Goal: Task Accomplishment & Management: Manage account settings

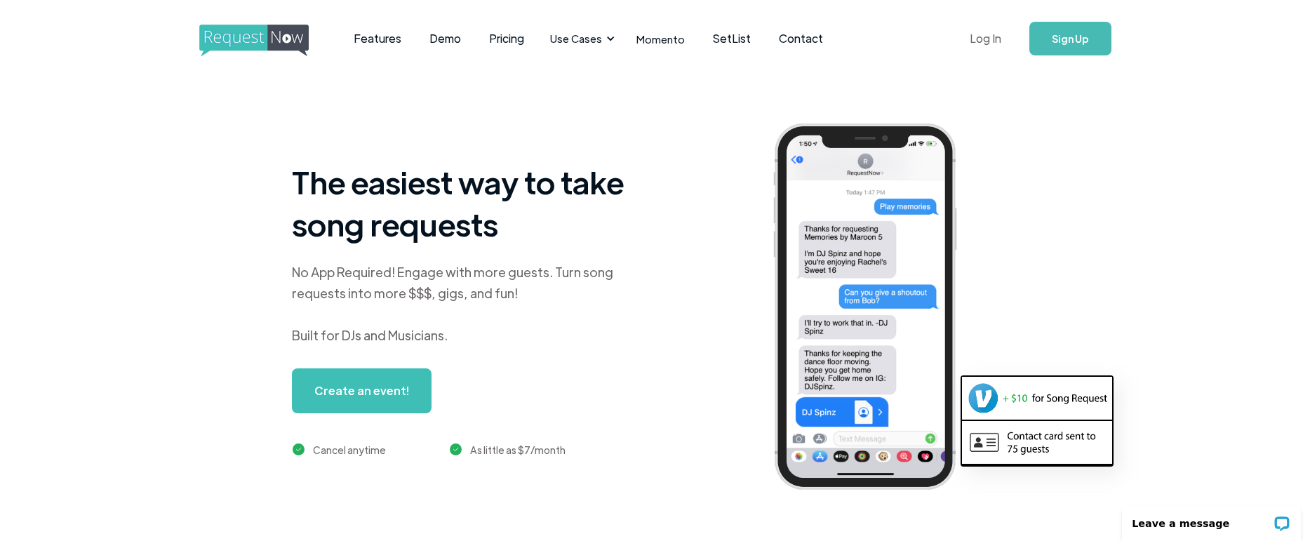
click at [986, 41] on link "Log In" at bounding box center [986, 38] width 60 height 49
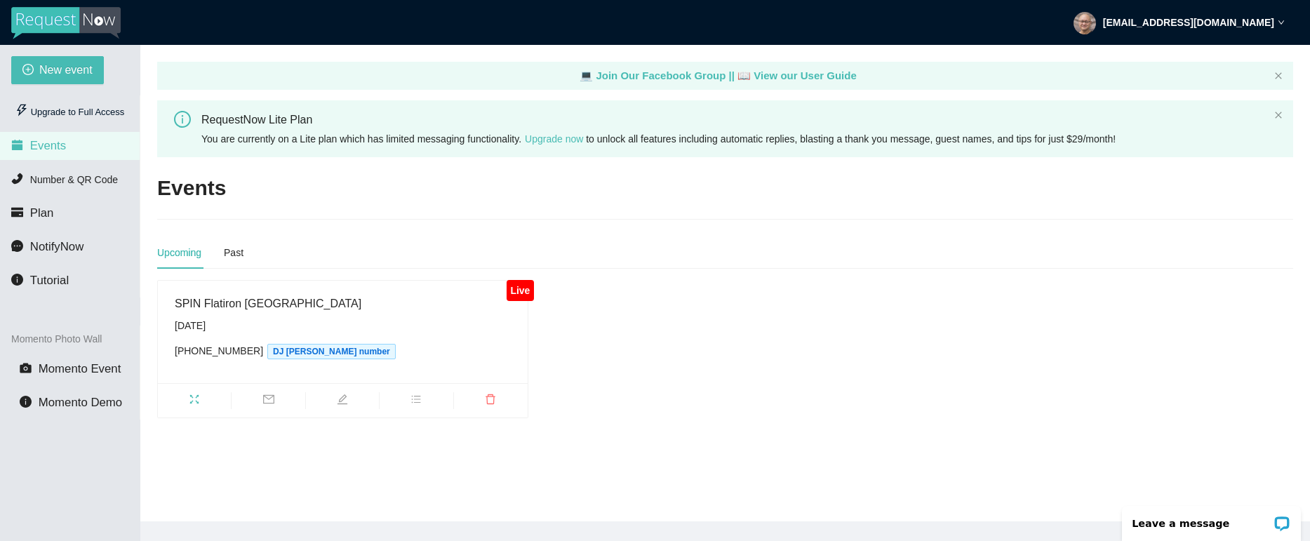
click at [228, 319] on div "Saturday, September 27th" at bounding box center [343, 325] width 336 height 15
click at [207, 408] on span "fullscreen" at bounding box center [194, 401] width 73 height 15
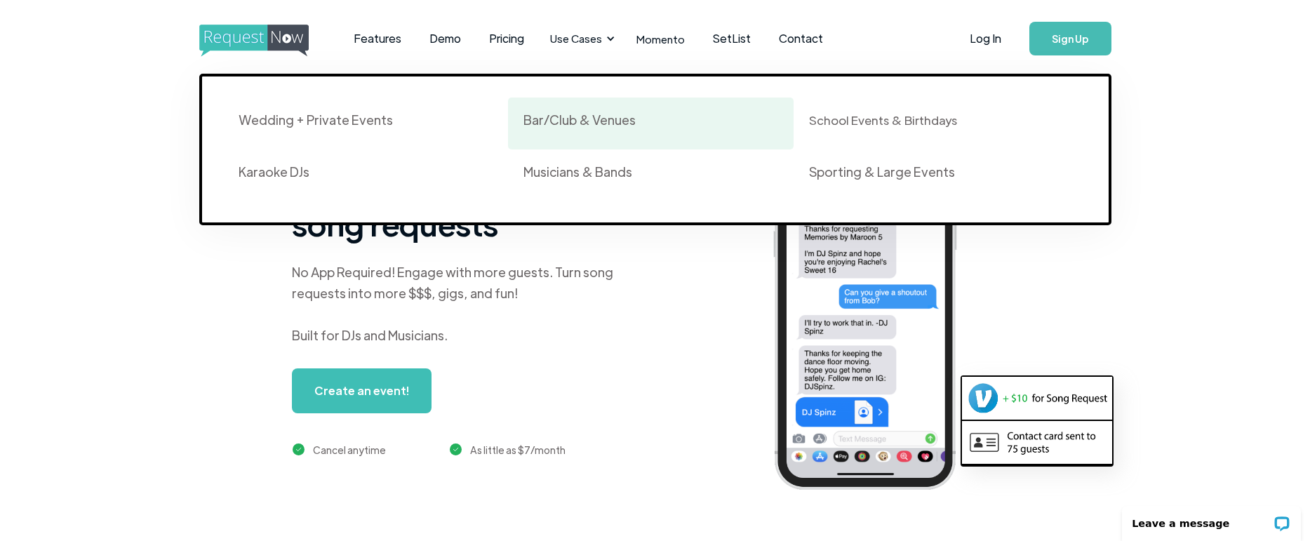
click at [560, 123] on div "Bar/Club & Venues" at bounding box center [579, 120] width 112 height 17
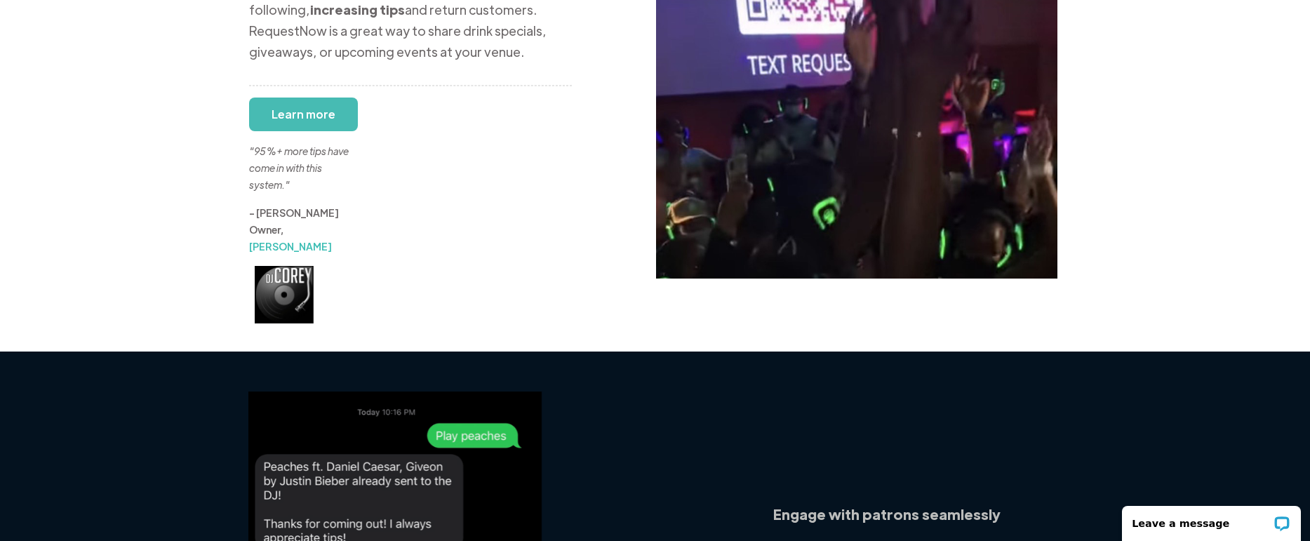
scroll to position [208, 0]
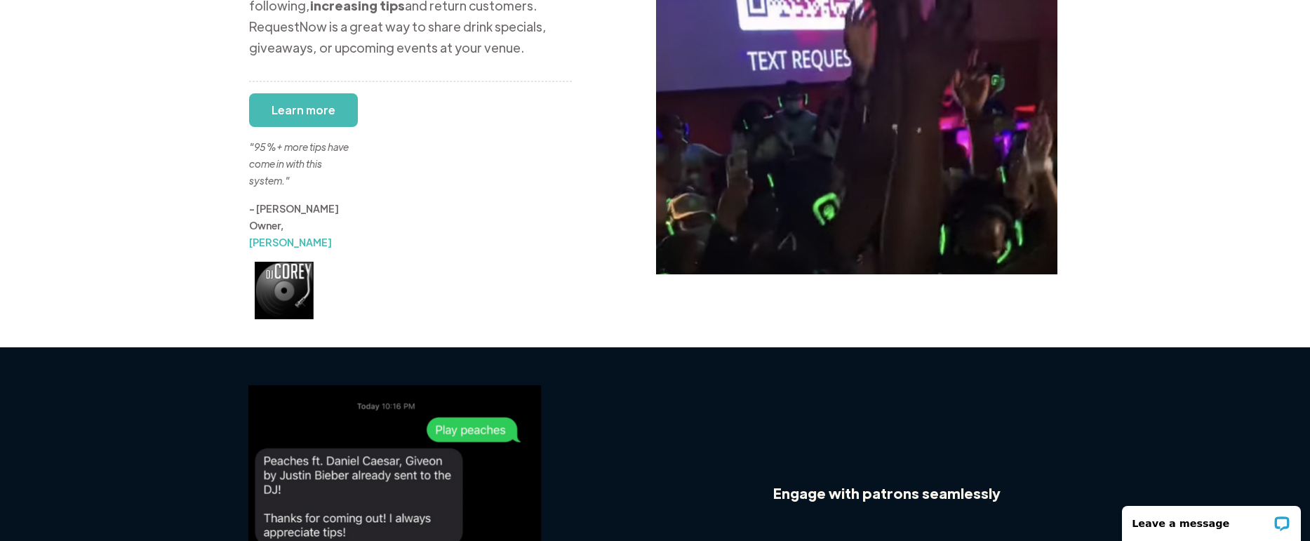
click at [276, 236] on link "DJ Corey" at bounding box center [290, 242] width 83 height 13
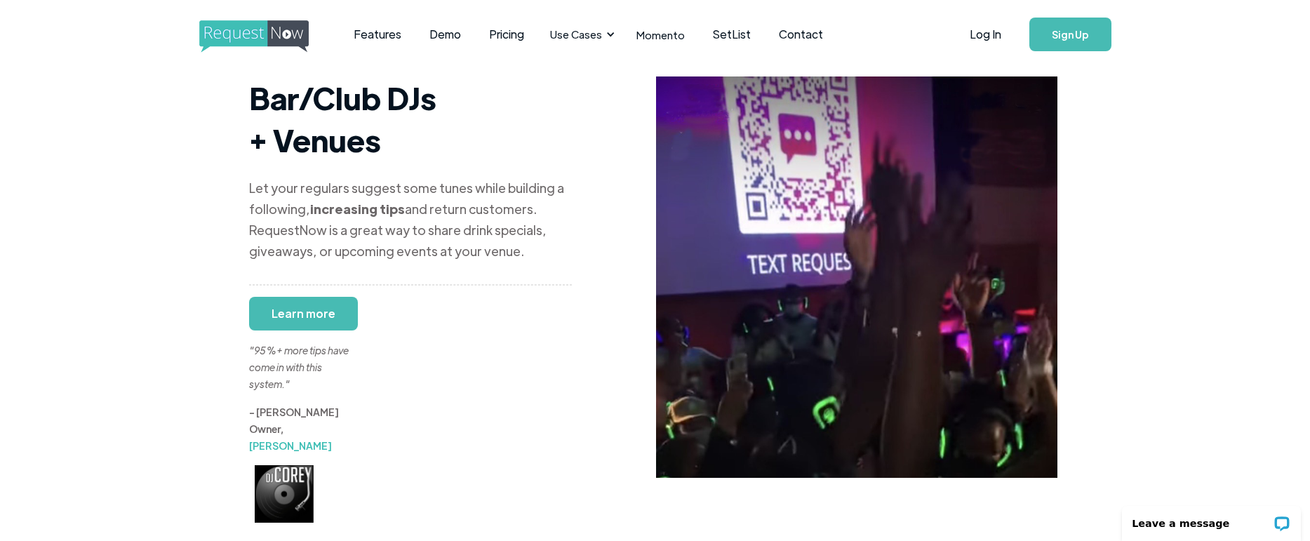
scroll to position [0, 0]
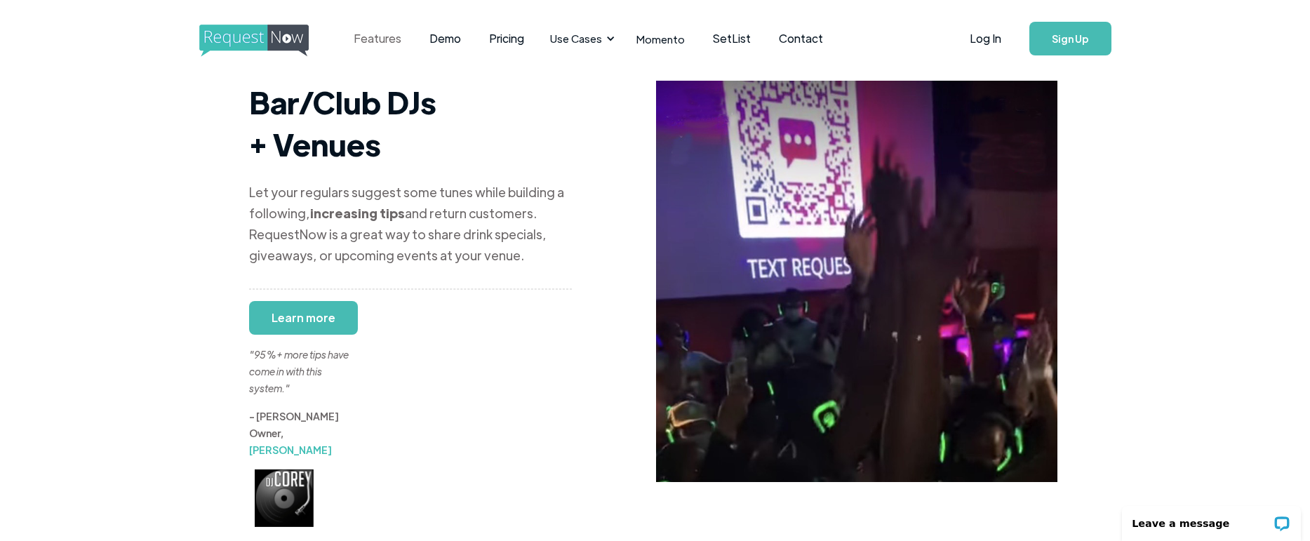
click at [394, 38] on link "Features" at bounding box center [378, 39] width 76 height 44
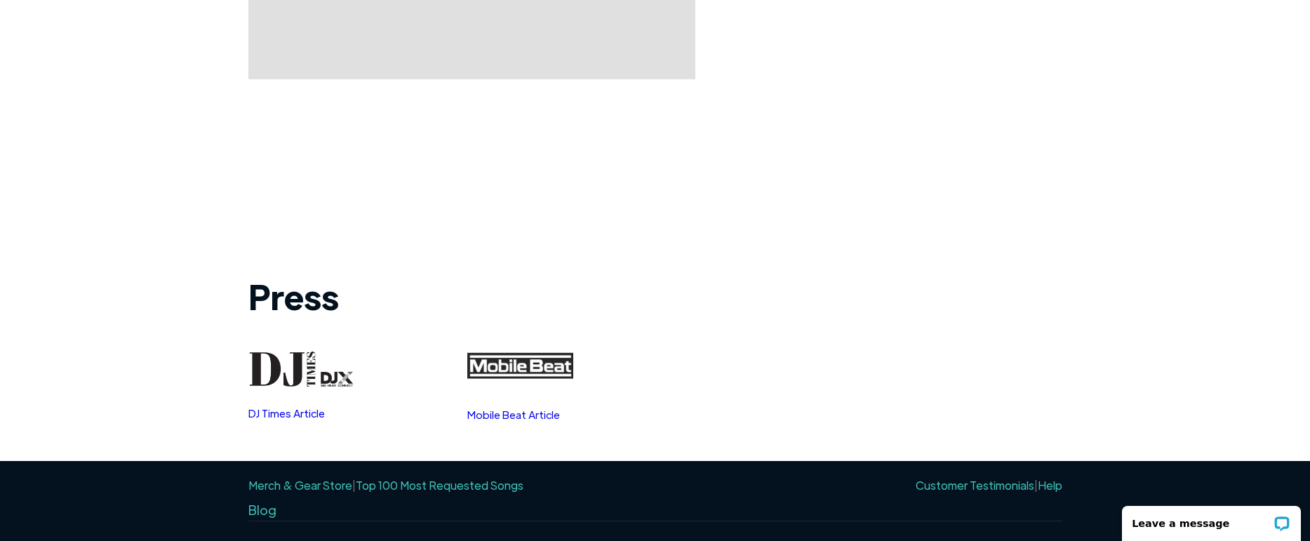
scroll to position [1610, 0]
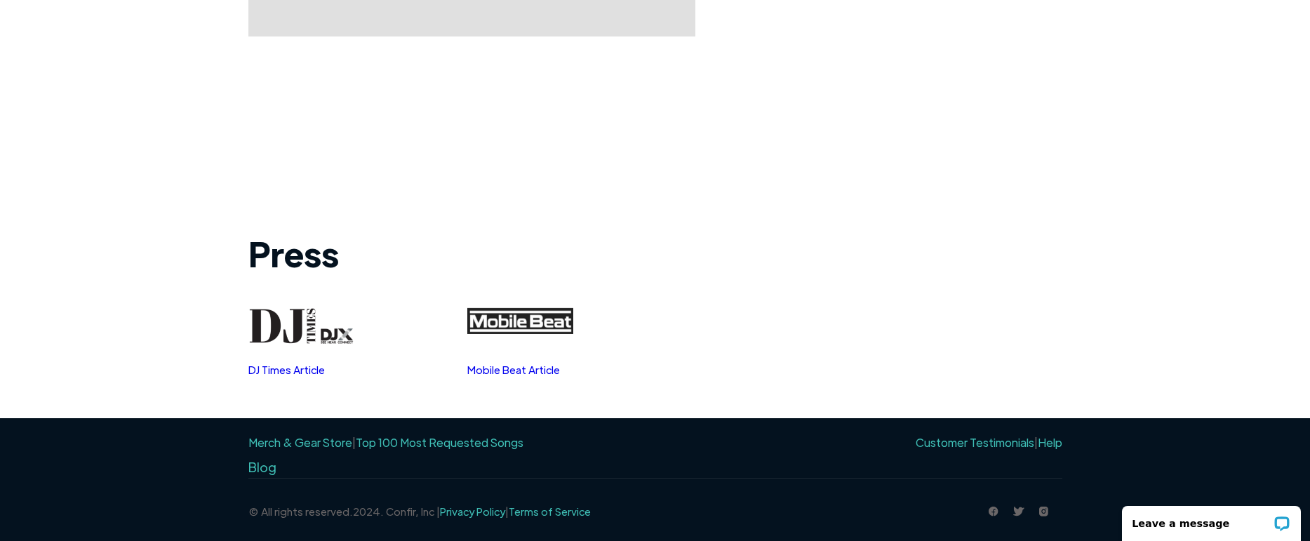
click at [302, 374] on link "DJ Times Article" at bounding box center [286, 369] width 76 height 13
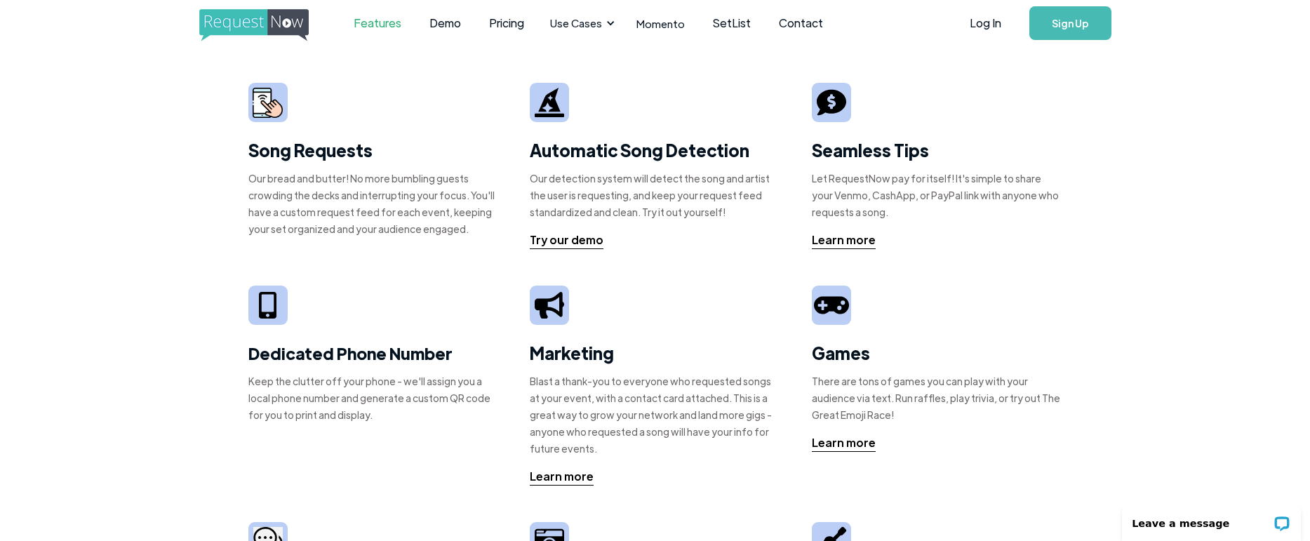
scroll to position [0, 0]
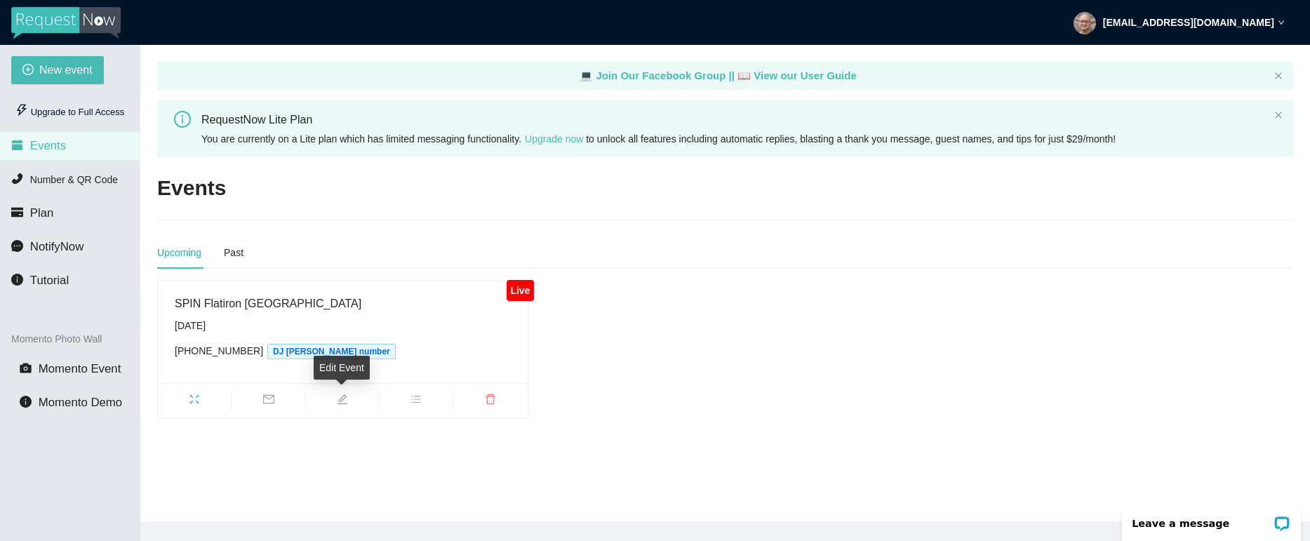
click at [341, 402] on icon "edit" at bounding box center [342, 399] width 11 height 11
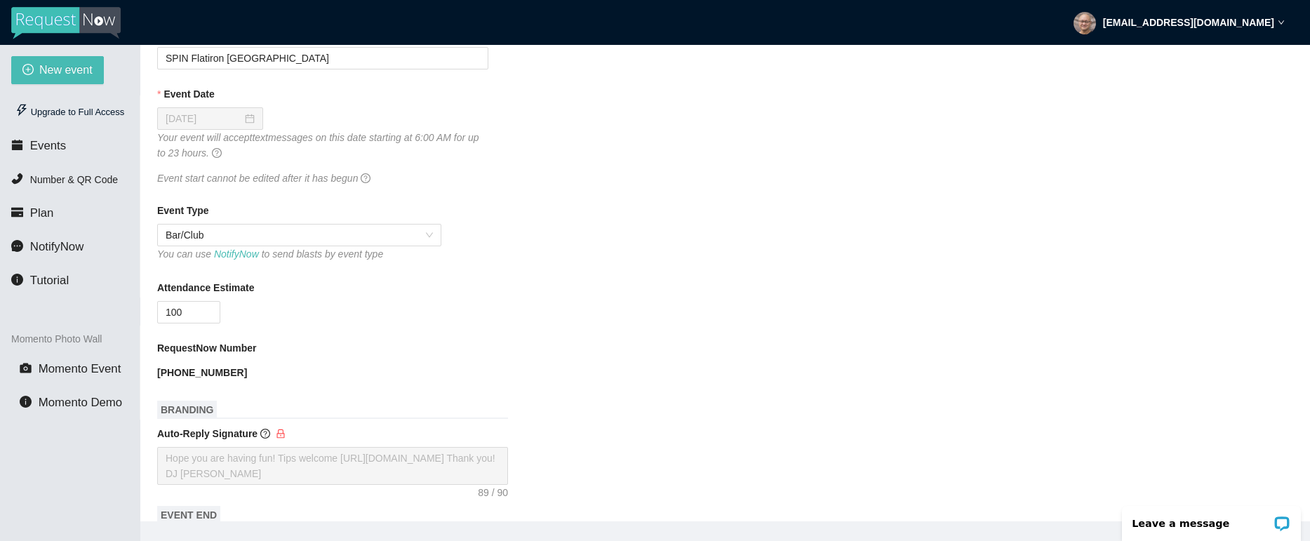
scroll to position [154, 0]
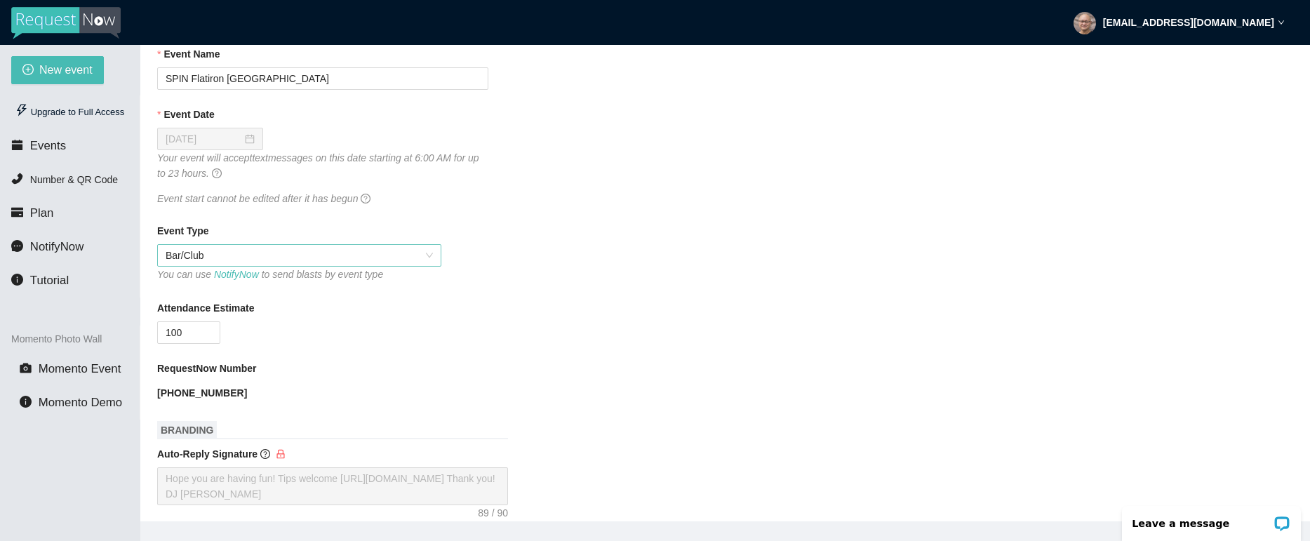
click at [406, 258] on span "Bar/Club" at bounding box center [299, 255] width 267 height 21
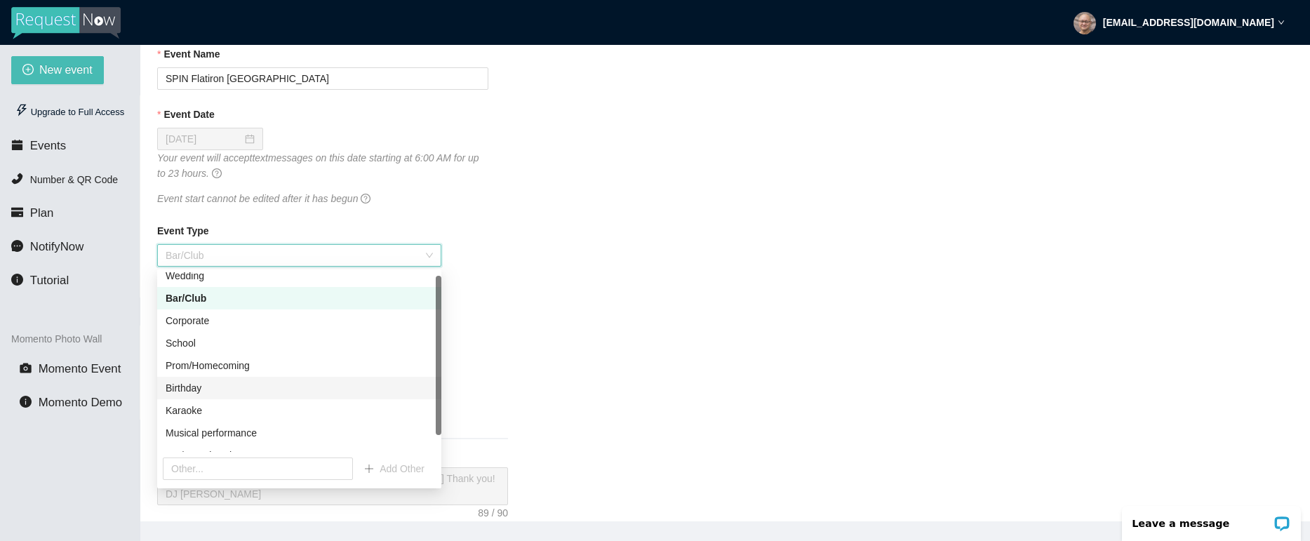
scroll to position [0, 0]
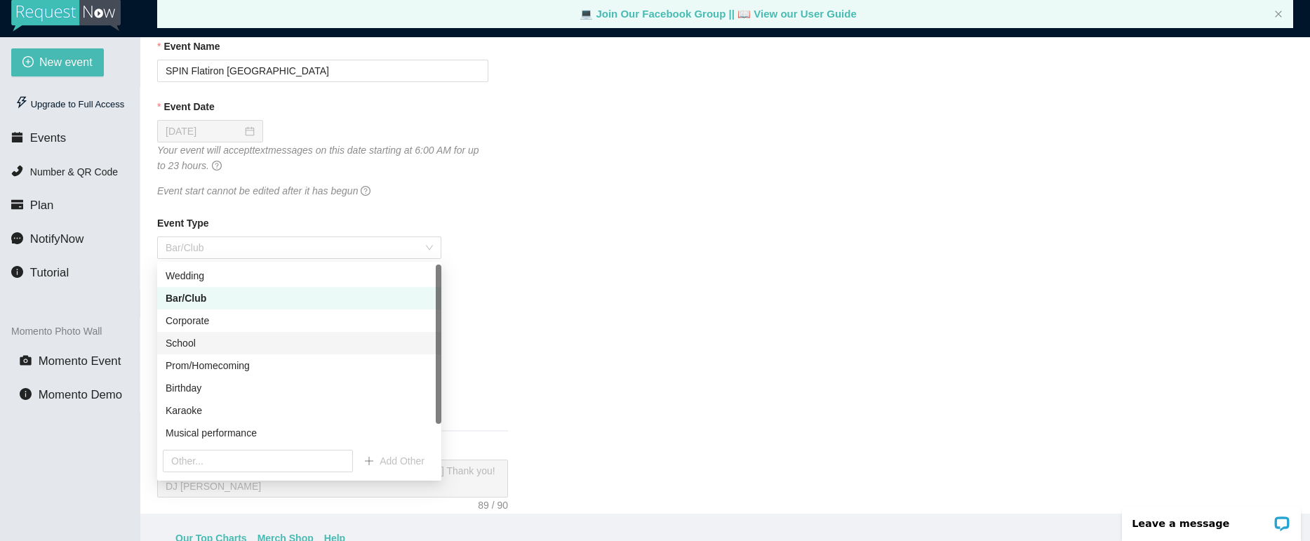
scroll to position [8, 0]
click at [493, 299] on div "Attendance Estimate" at bounding box center [725, 303] width 1136 height 21
click at [345, 213] on form "Event Name SPIN Flatiron NYC Event Date 09/27/2025 Your event will accept text …" at bounding box center [725, 545] width 1136 height 1013
click at [175, 297] on div "Bar/Club" at bounding box center [299, 297] width 267 height 15
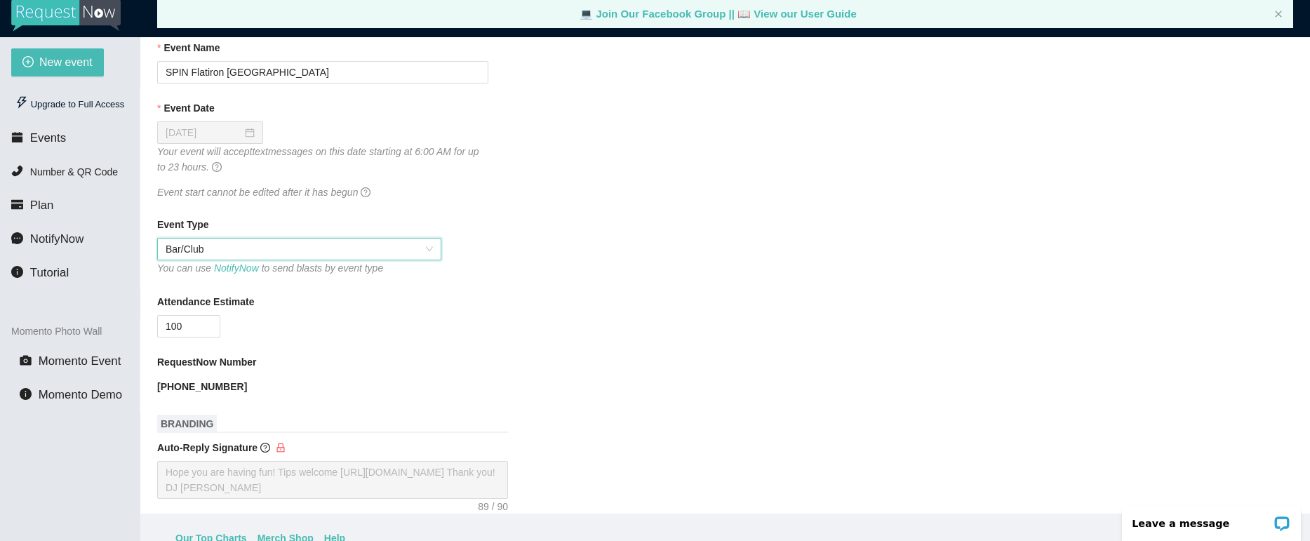
scroll to position [0, 0]
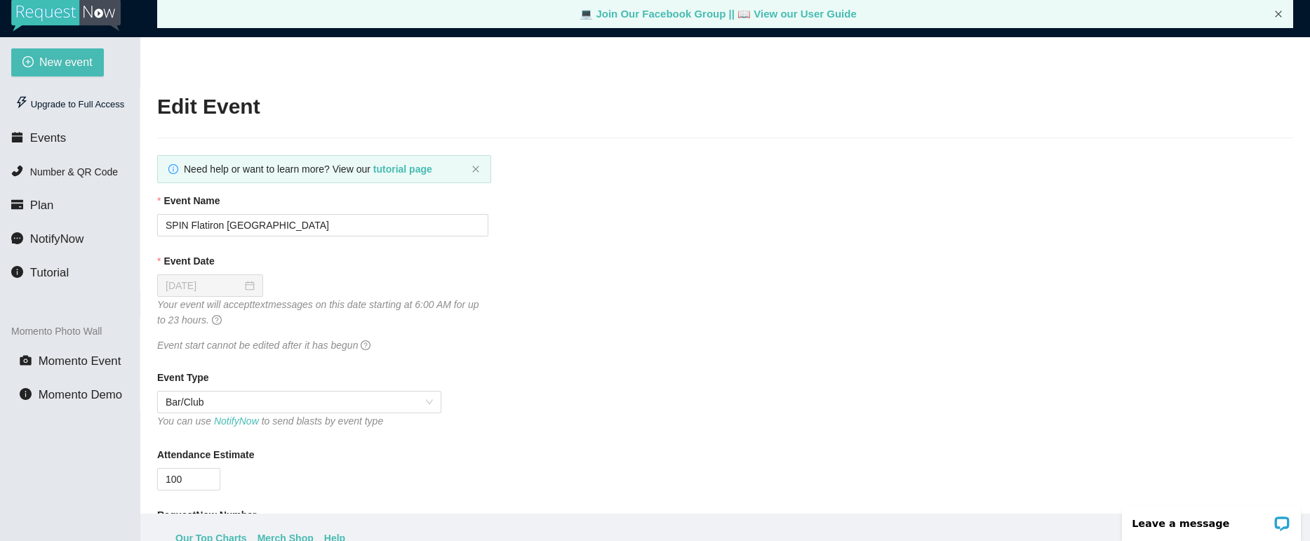
click at [1276, 12] on icon "close" at bounding box center [1278, 14] width 8 height 8
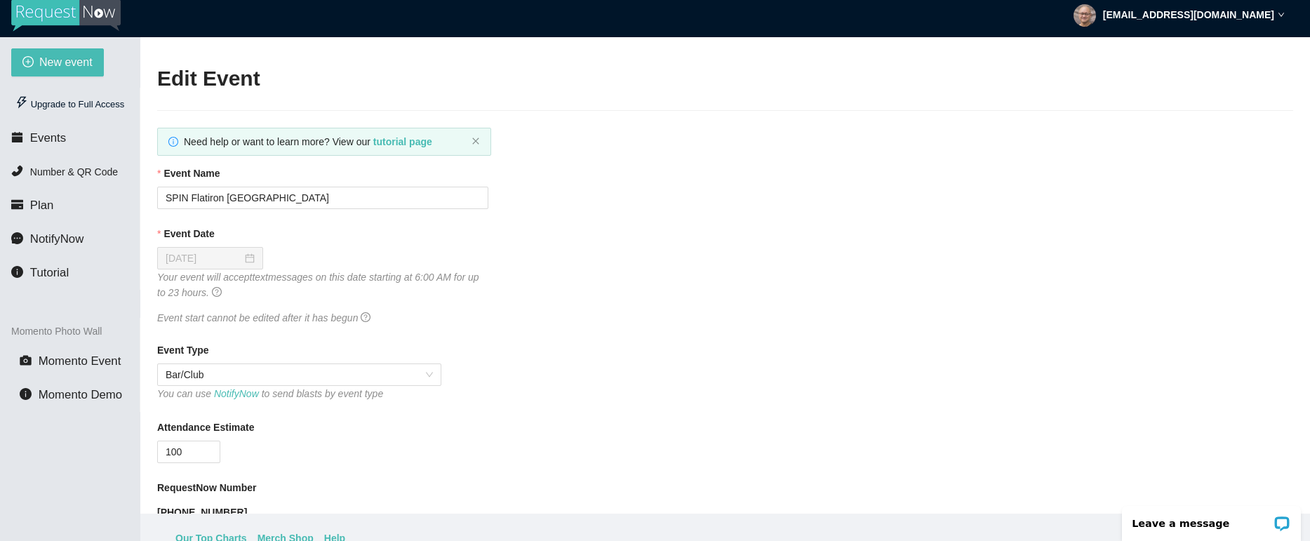
click at [1204, 12] on strong "mig@migpascual.com" at bounding box center [1188, 14] width 171 height 11
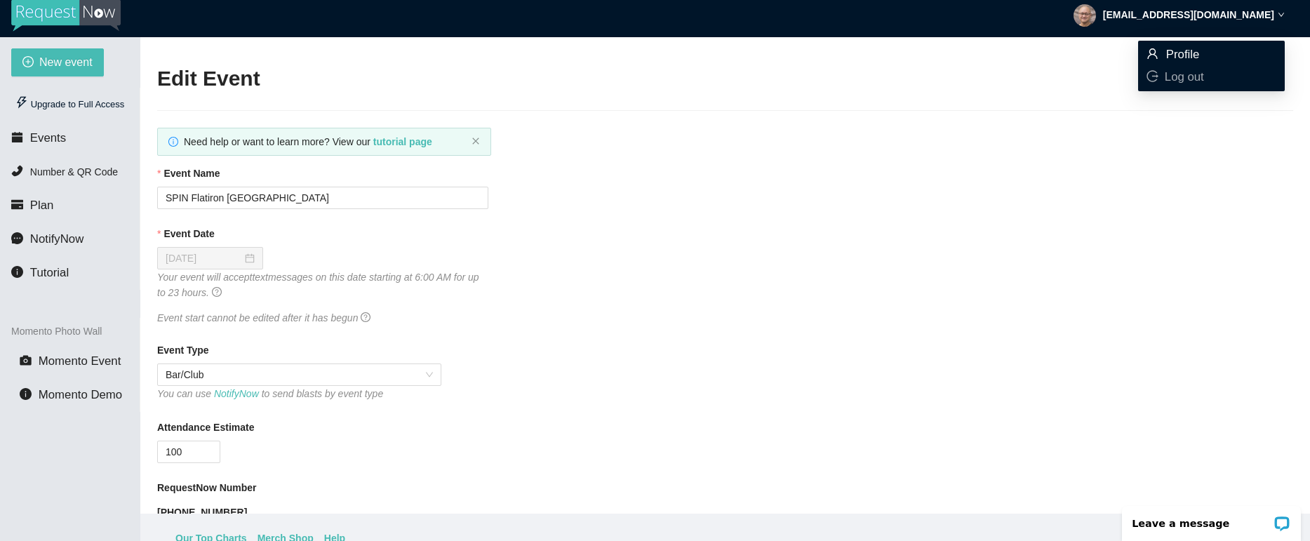
click at [1189, 53] on span "Profile" at bounding box center [1183, 54] width 34 height 13
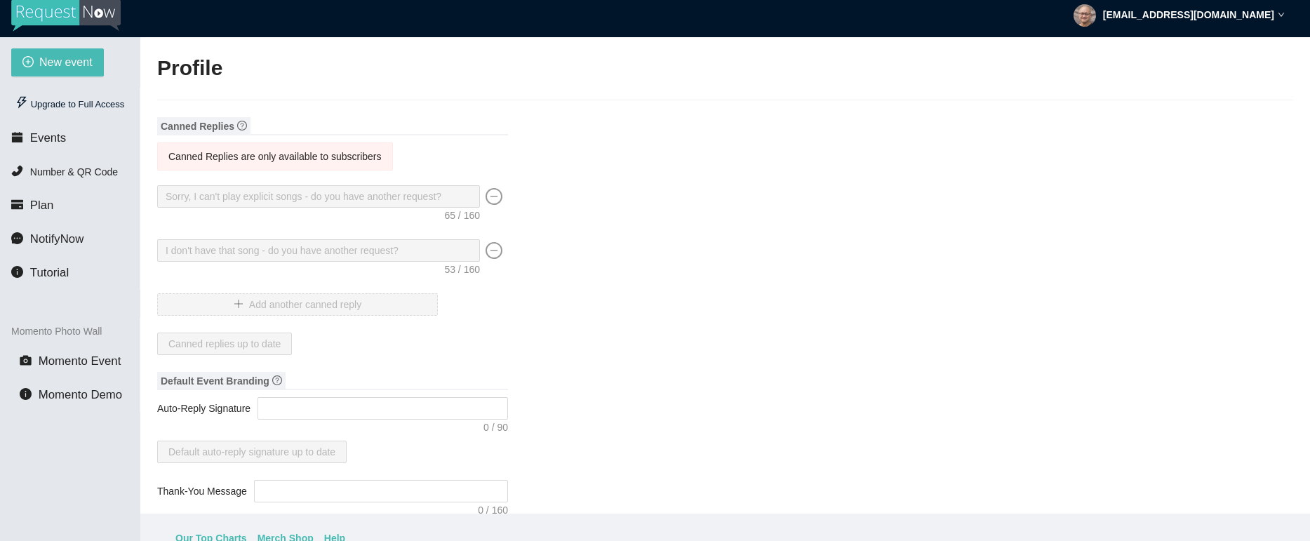
type textarea "https://virtualdj.com/ask/DJ_Spinz"
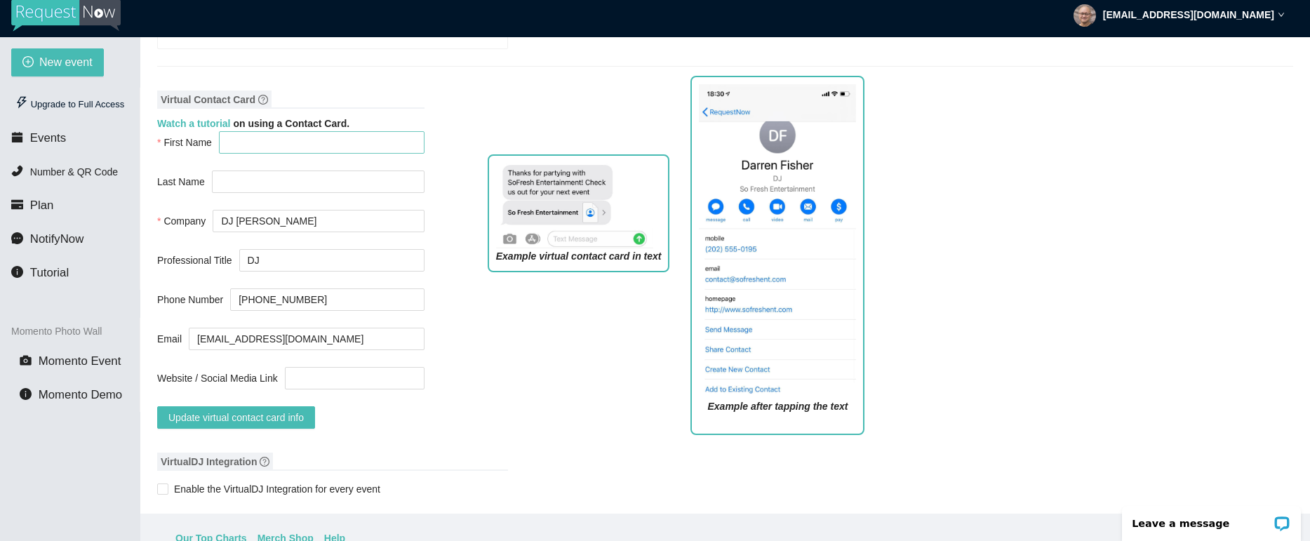
scroll to position [1038, 0]
click at [260, 152] on input "First Name" at bounding box center [322, 141] width 206 height 22
type input "Mig"
click at [477, 115] on div "Example virtual contact card in text Example after tapping the text" at bounding box center [676, 263] width 399 height 362
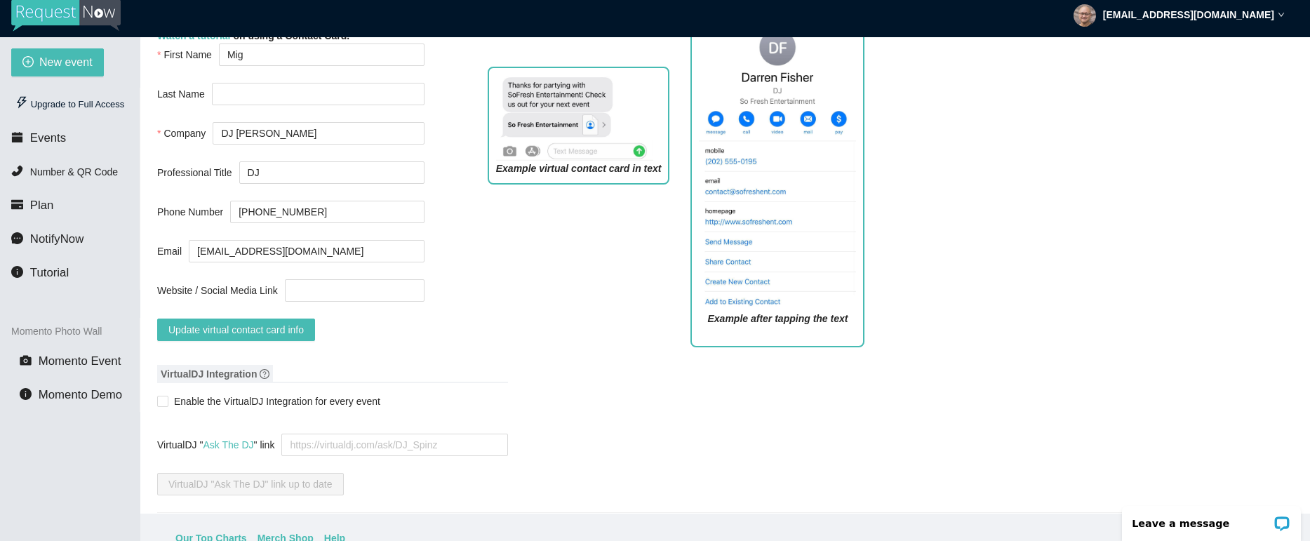
scroll to position [1132, 0]
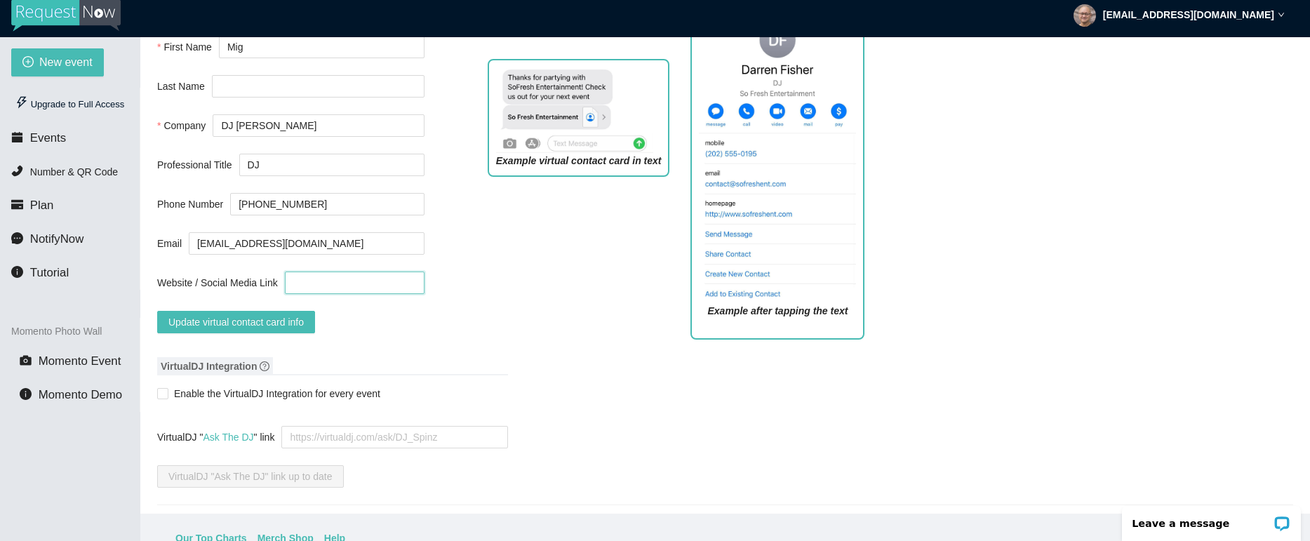
click at [328, 294] on input "Website / Social Media Link" at bounding box center [355, 283] width 140 height 22
type input "www.migpascual.com"
click at [279, 330] on span "Update virtual contact card info" at bounding box center [235, 321] width 135 height 15
click at [484, 283] on div "Example virtual contact card in text" at bounding box center [578, 199] width 203 height 302
click at [336, 294] on input "www.migpascual.com" at bounding box center [355, 283] width 140 height 22
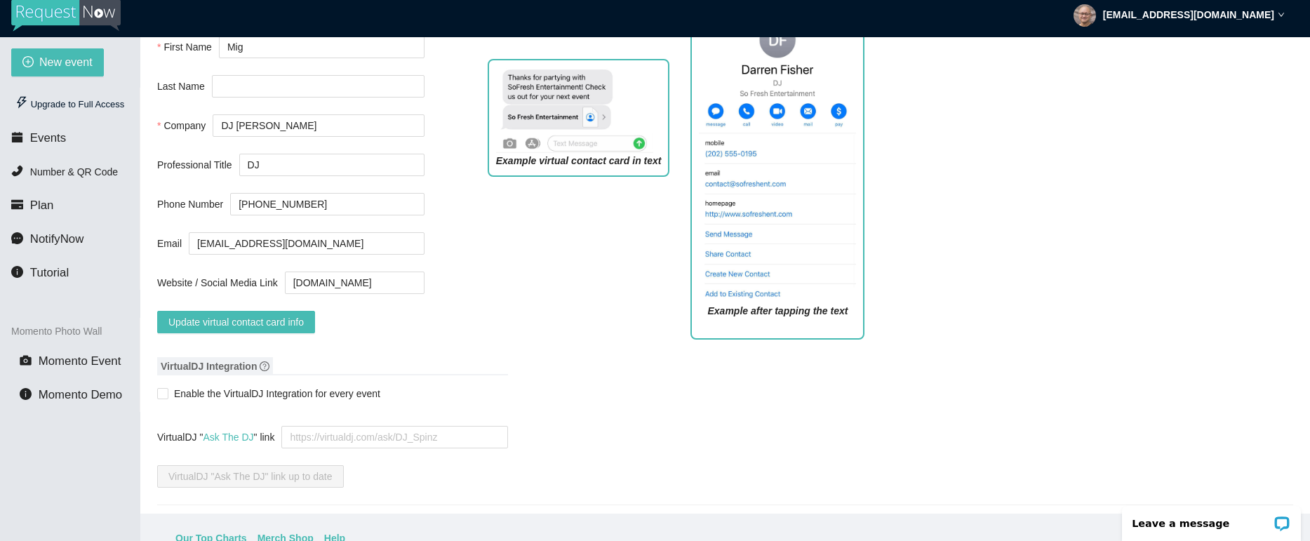
click at [461, 287] on div "Virtual Contact Card Watch a tutorial on using a Contact Card. First Name Mig L…" at bounding box center [725, 169] width 1136 height 362
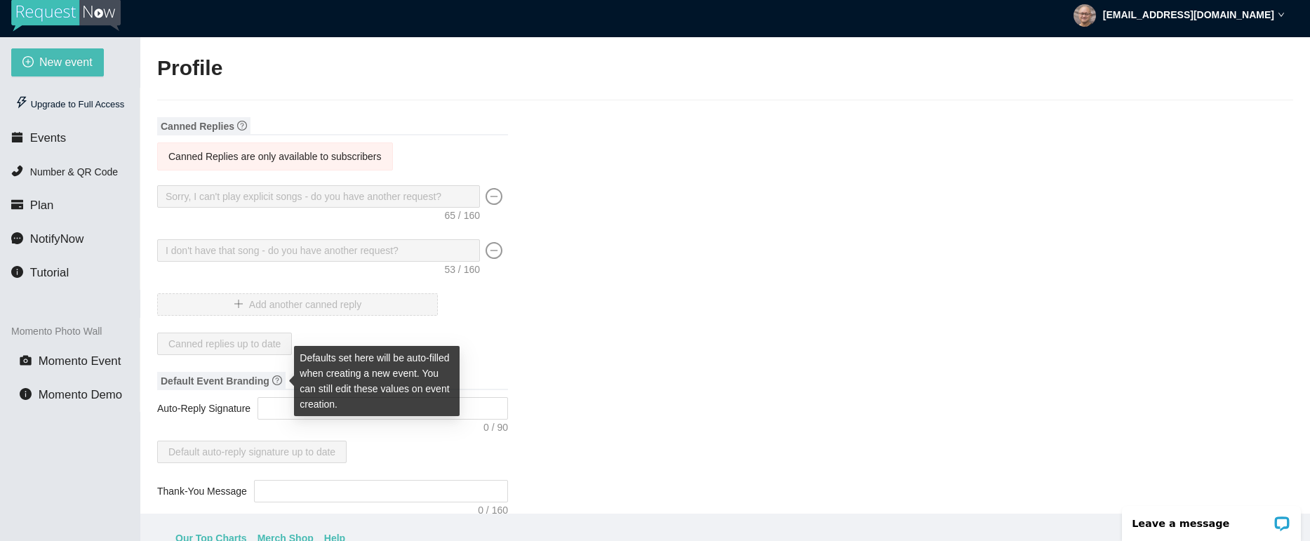
scroll to position [1, 0]
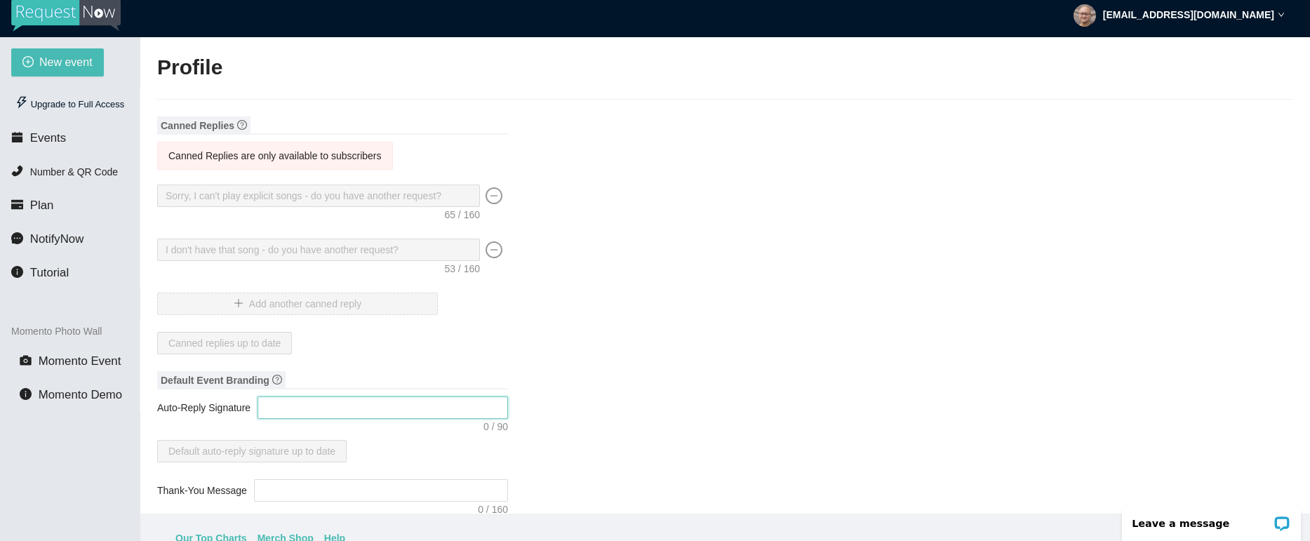
click at [277, 410] on textarea "Auto-Reply Signature" at bounding box center [383, 407] width 250 height 22
type textarea "w"
type textarea "ww"
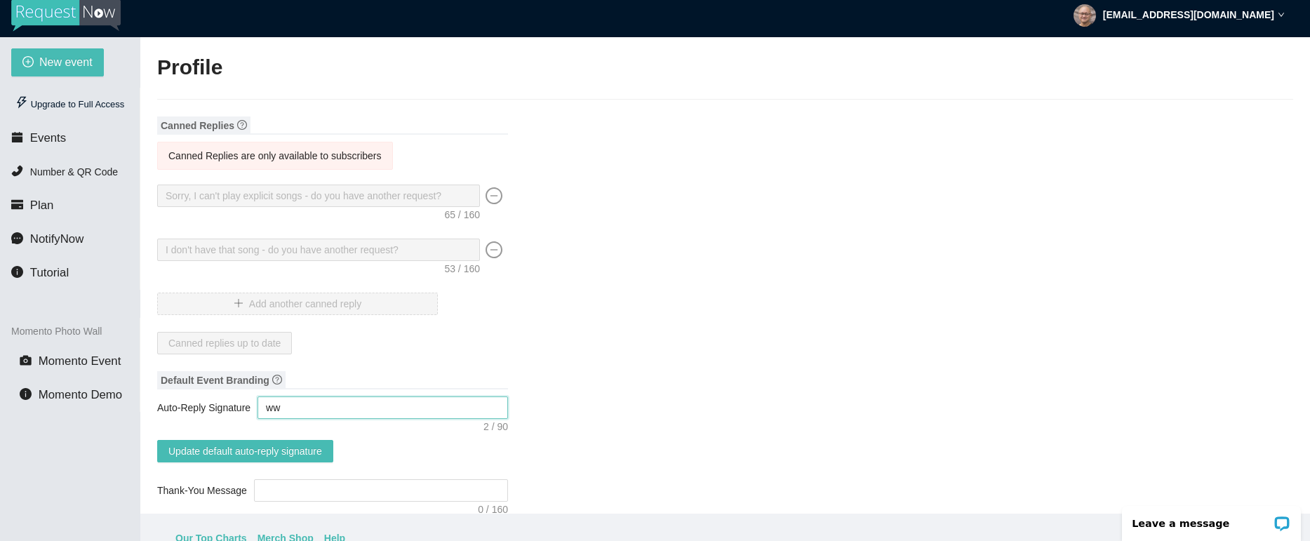
type textarea "www"
type textarea "www."
type textarea "www.m"
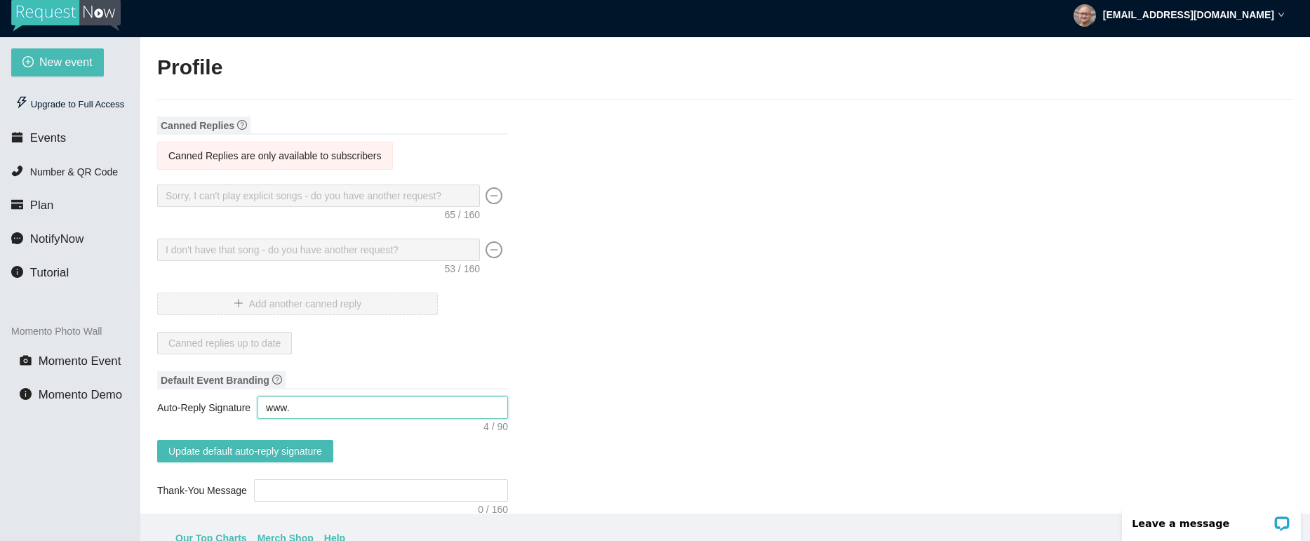
type textarea "www.m"
type textarea "www.mi"
type textarea "www.mig"
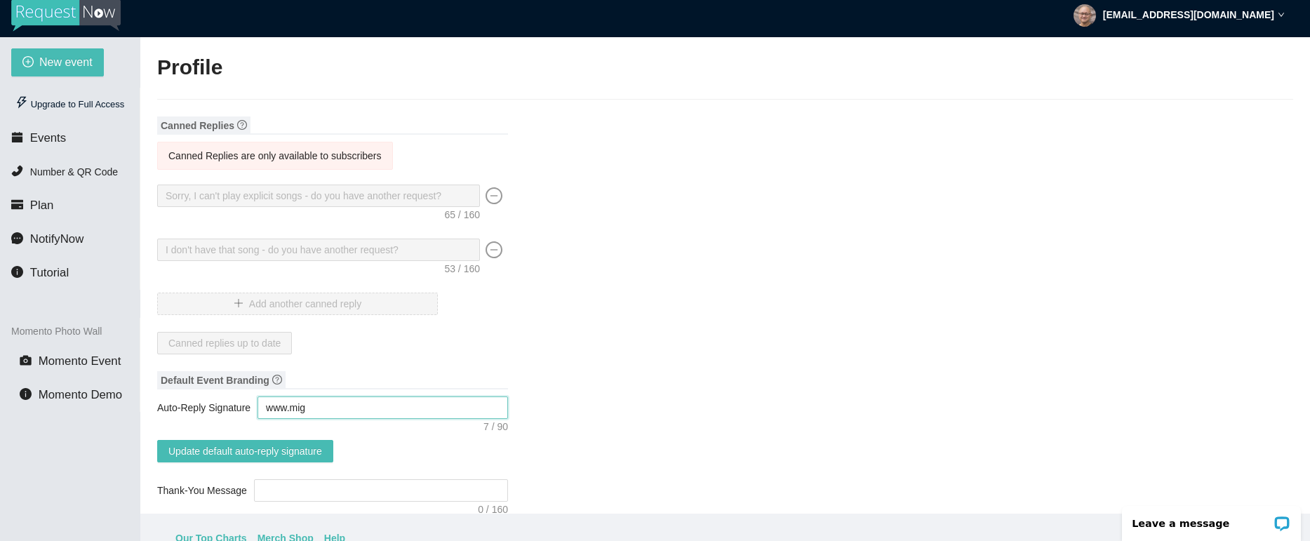
type textarea "www.migp"
type textarea "www.migpa"
type textarea "www.migpas"
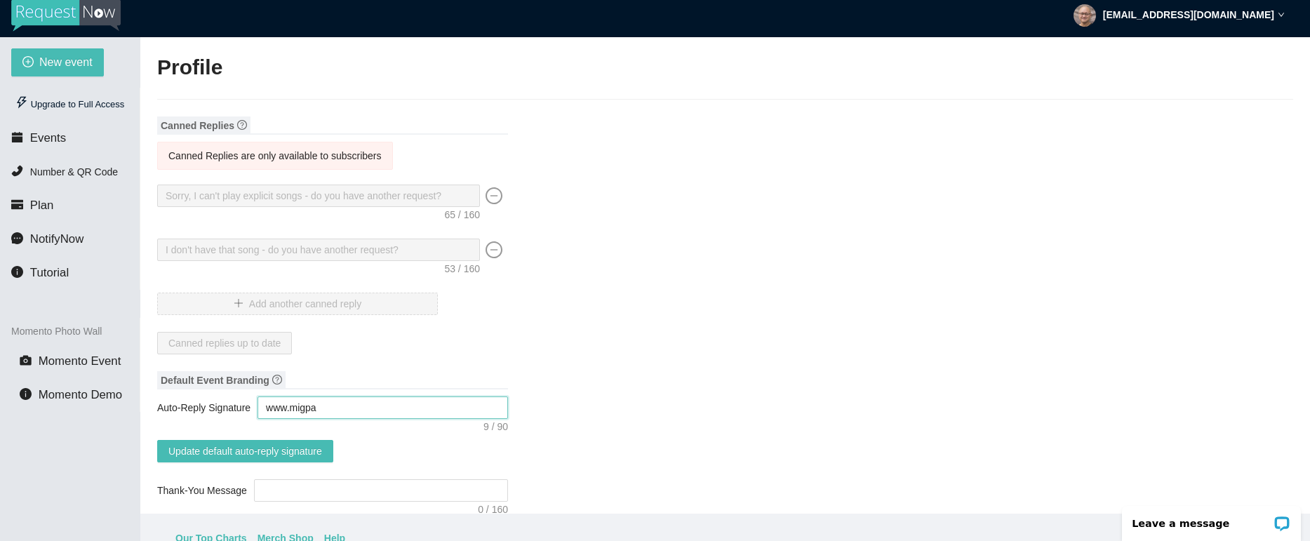
type textarea "www.migpas"
type textarea "www.migpasc"
type textarea "www.migpascu"
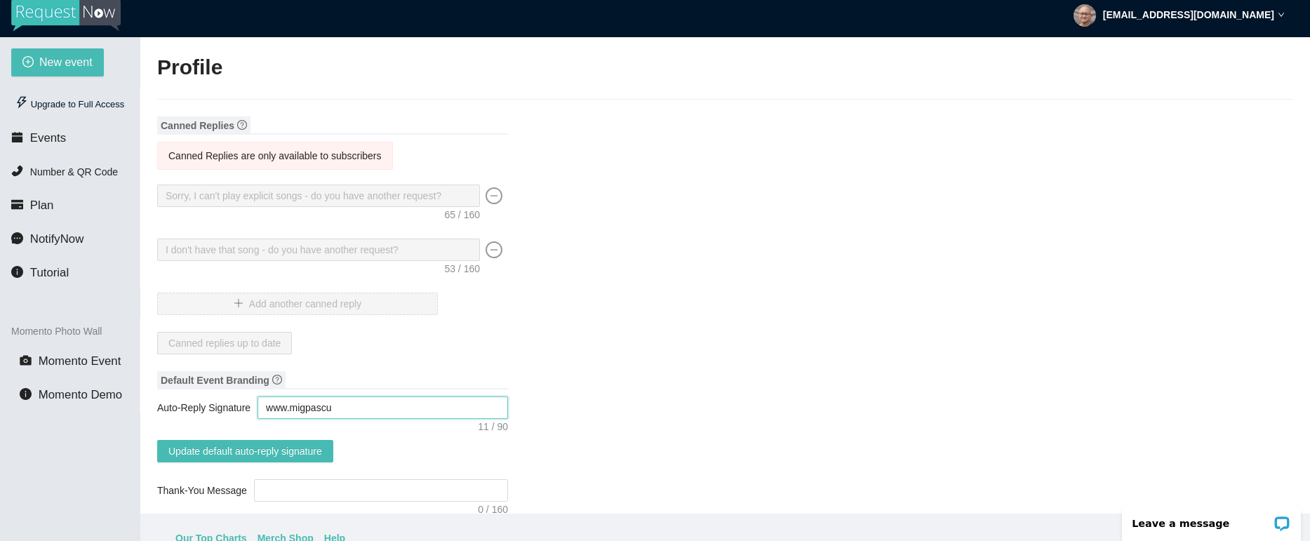
type textarea "www.migpascua"
type textarea "www.migpascual"
type textarea "www.migpascual."
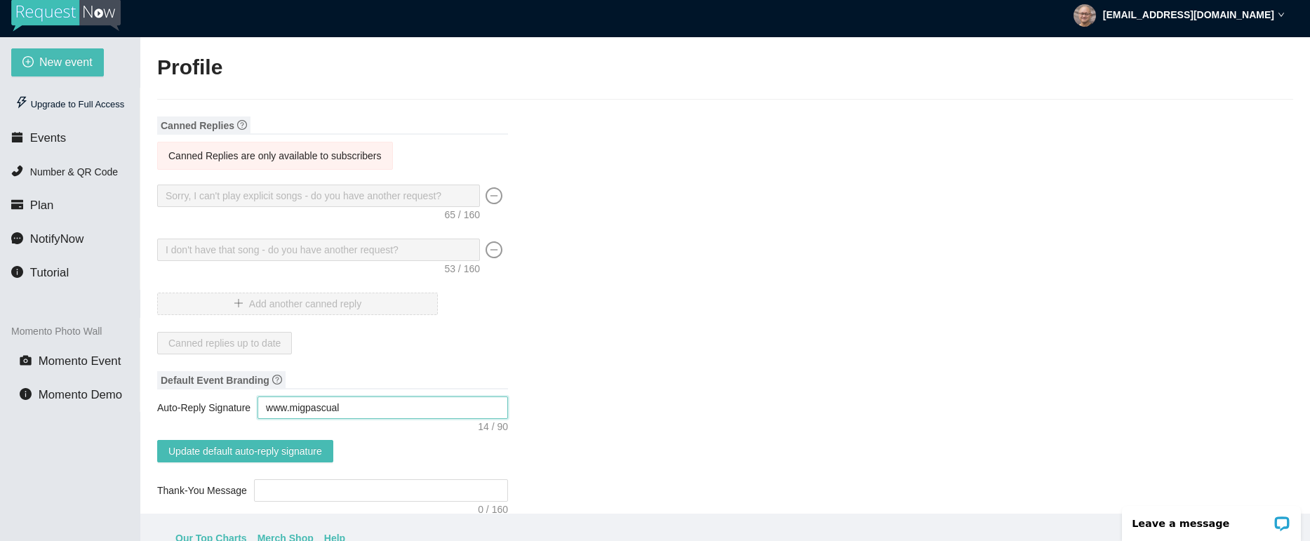
type textarea "www.migpascual."
type textarea "www.migpascual.c"
type textarea "www.migpascual.co"
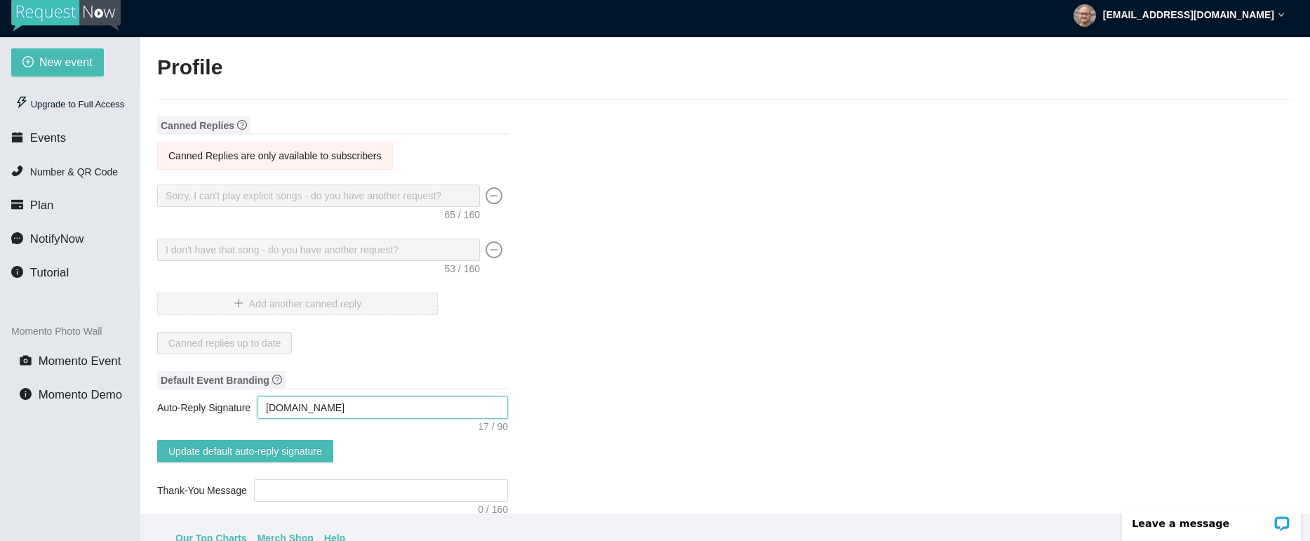
type textarea "www.migpascual.com"
type textarea "Twww.migpascual.com"
type textarea "Thwww.migpascual.com"
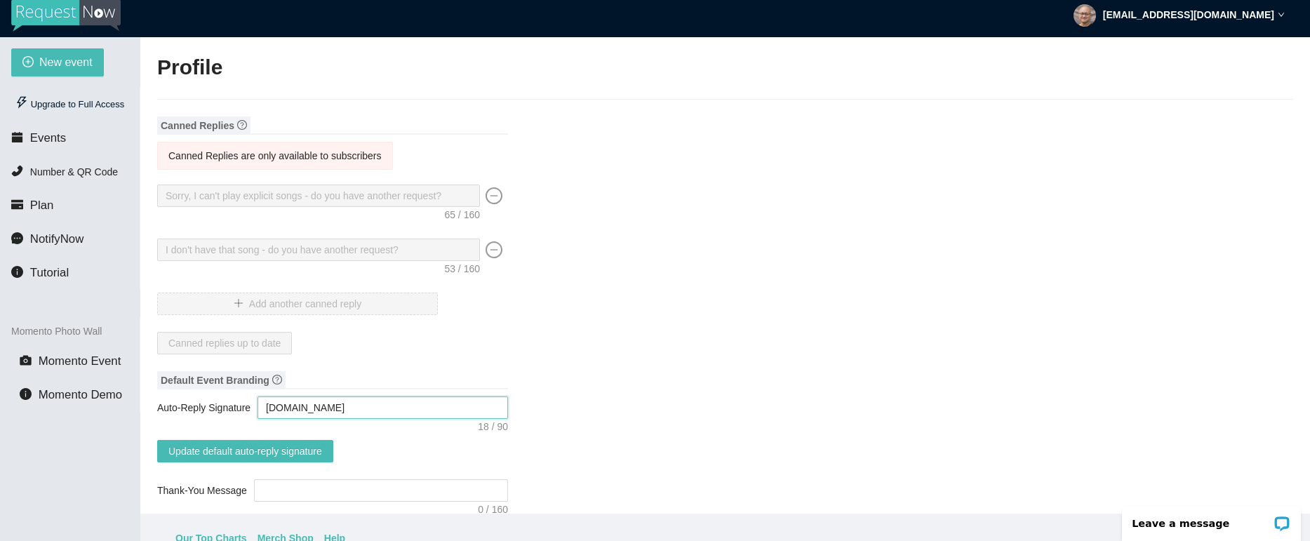
type textarea "Thwww.migpascual.com"
type textarea "Thawww.migpascual.com"
type textarea "Thanwww.migpascual.com"
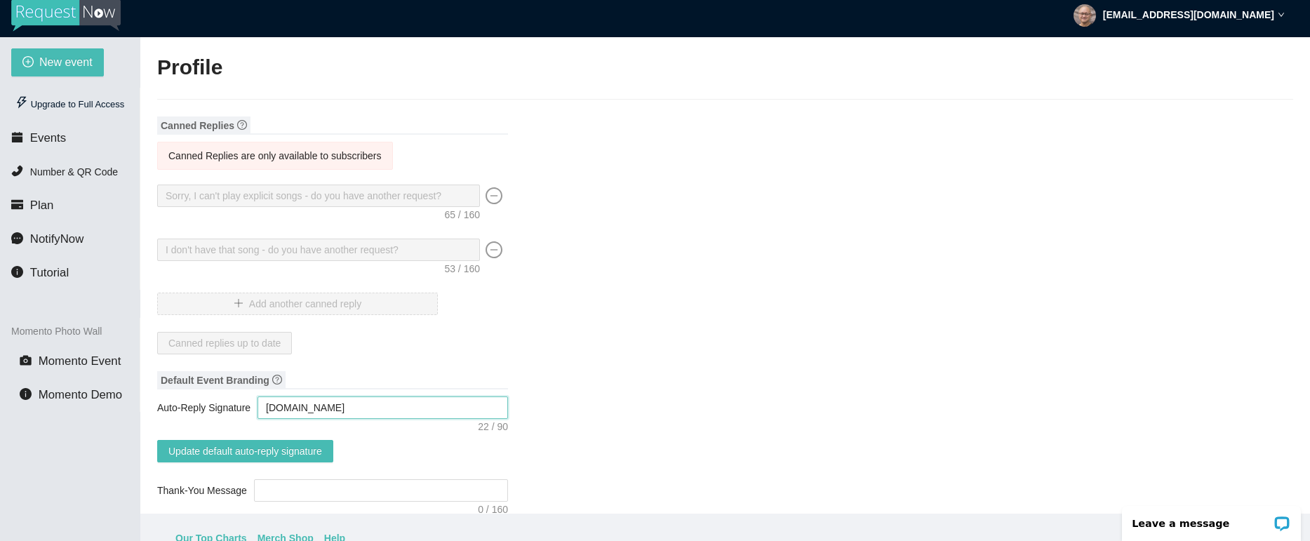
type textarea "Thankwww.migpascual.com"
type textarea "Thank www.migpascual.com"
type textarea "Thank ywww.migpascual.com"
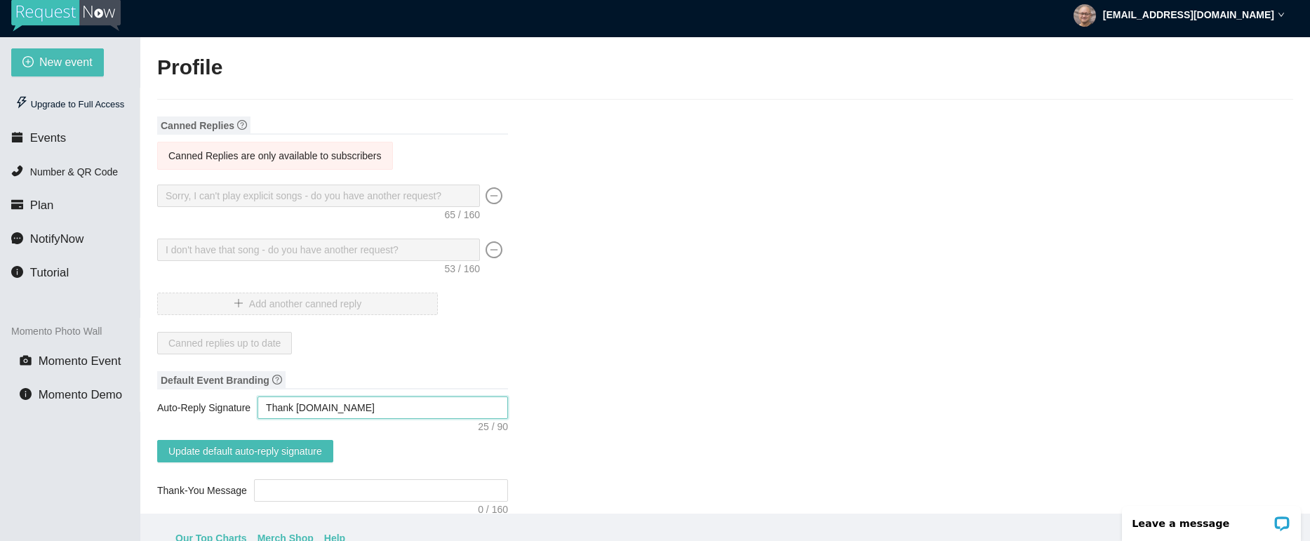
type textarea "Thank ywww.migpascual.com"
type textarea "Thank yowww.migpascual.com"
type textarea "Thank youwww.migpascual.com"
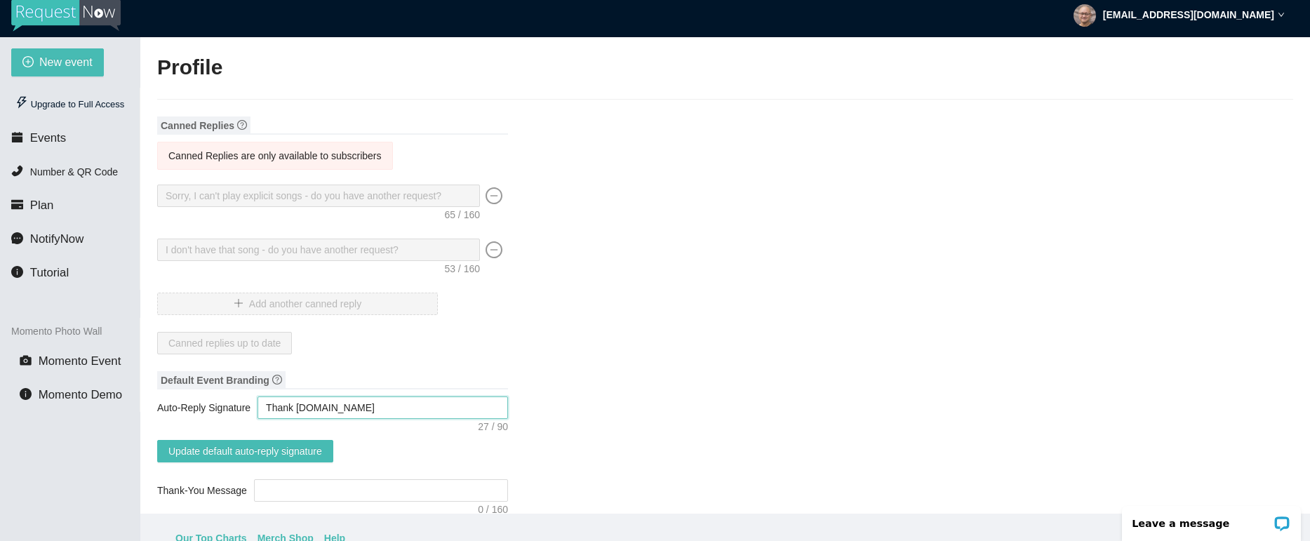
type textarea "Thank you www.migpascual.com"
type textarea "Thank youwww.migpascual.com"
type textarea "Thank you!www.migpascual.com"
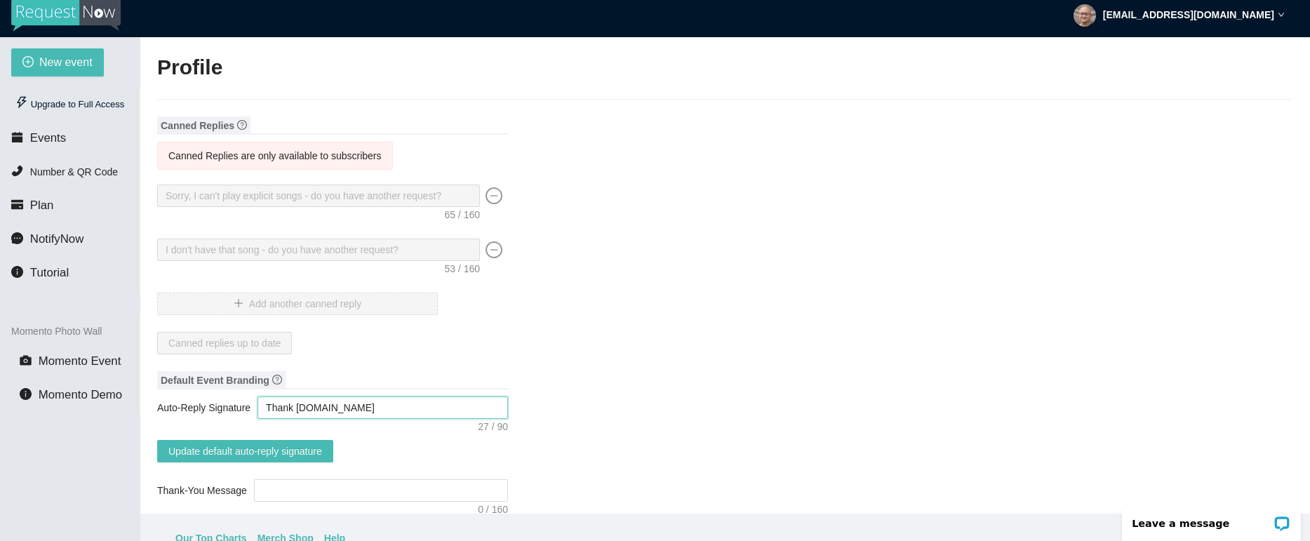
type textarea "Thank you!www.migpascual.com"
type textarea "Thank you! www.migpascual.com"
type textarea "Thank you! Dwww.migpascual.com"
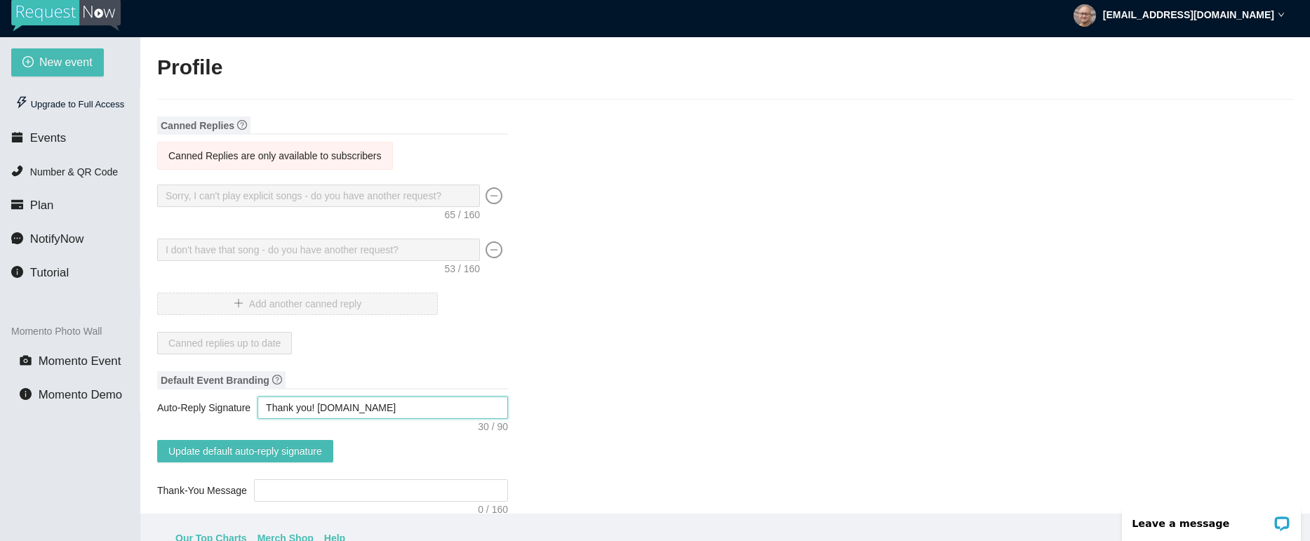
type textarea "Thank you! DJwww.migpascual.com"
type textarea "Thank you! DJ www.migpascual.com"
type textarea "Thank you! DJ Mwww.migpascual.com"
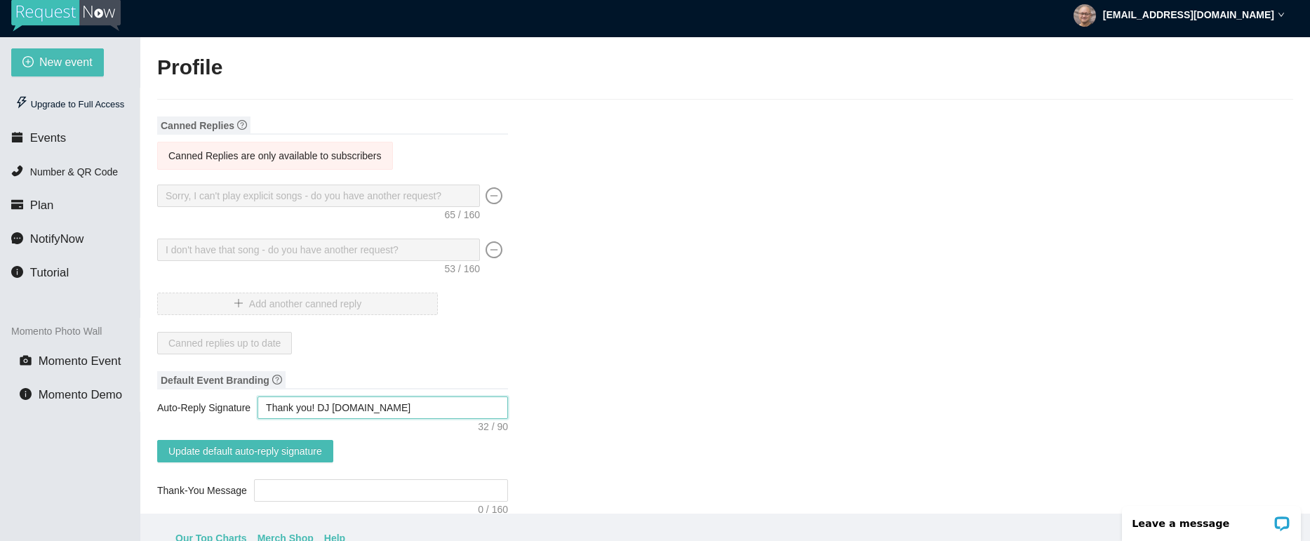
type textarea "Thank you! DJ Mwww.migpascual.com"
type textarea "Thank you! DJ Miwww.migpascual.com"
type textarea "Thank you! DJ Migwww.migpascual.com"
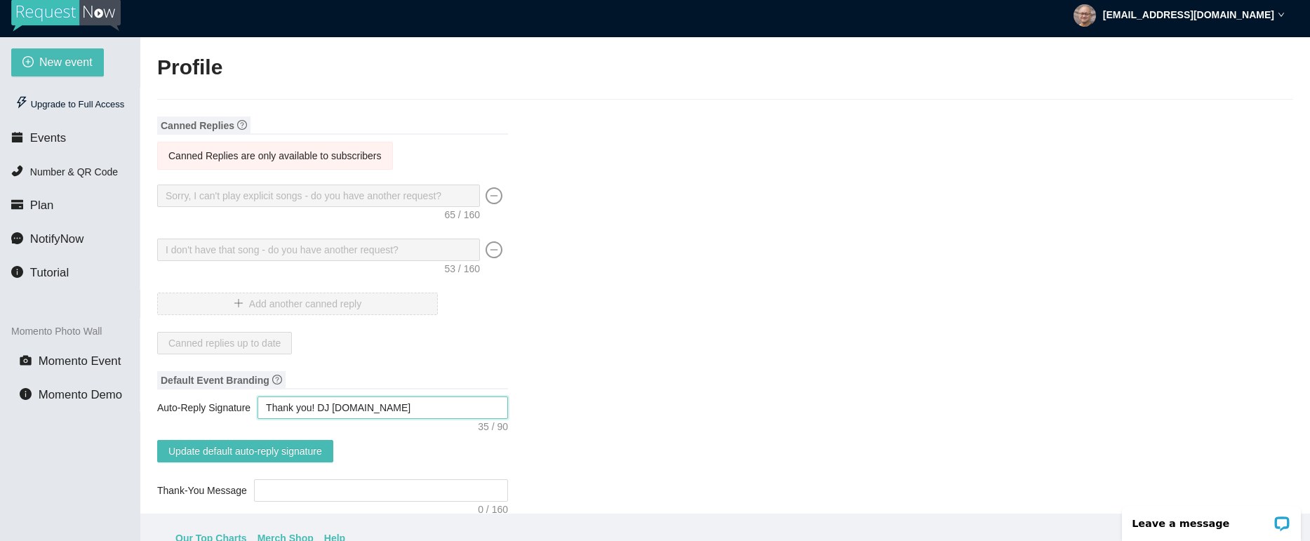
type textarea "Thank you! DJ Mig www.migpascual.com"
type textarea "Thank you! DJ Mig Pwww.migpascual.com"
type textarea "Thank you! DJ Mig Pawww.migpascual.com"
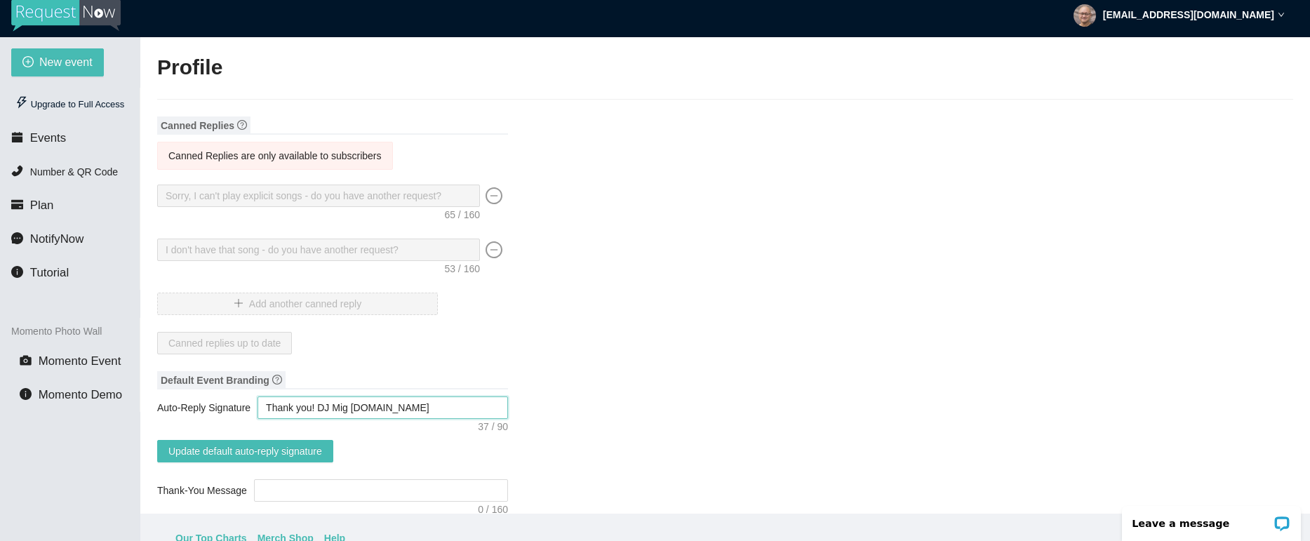
type textarea "Thank you! DJ Mig Pawww.migpascual.com"
type textarea "Thank you! DJ Mig Paswww.migpascual.com"
type textarea "Thank you! DJ Mig Pascwww.migpascual.com"
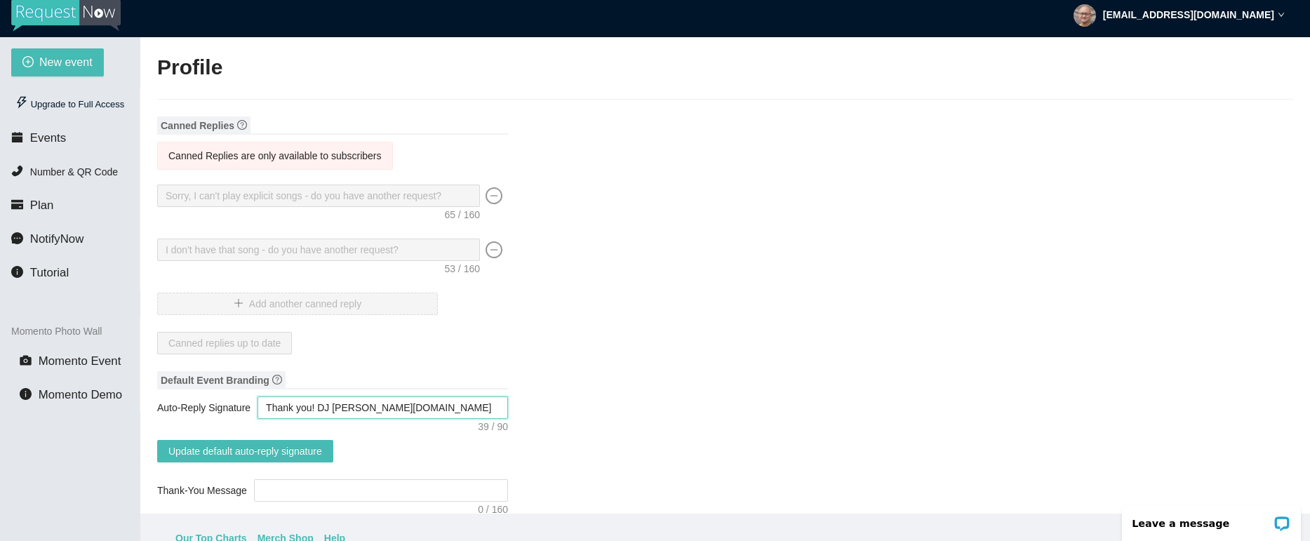
type textarea "Thank you! DJ Mig Pascuwww.migpascual.com"
type textarea "Thank you! DJ Mig Pascuawww.migpascual.com"
type textarea "Thank you! DJ Mig Pascualwww.migpascual.com"
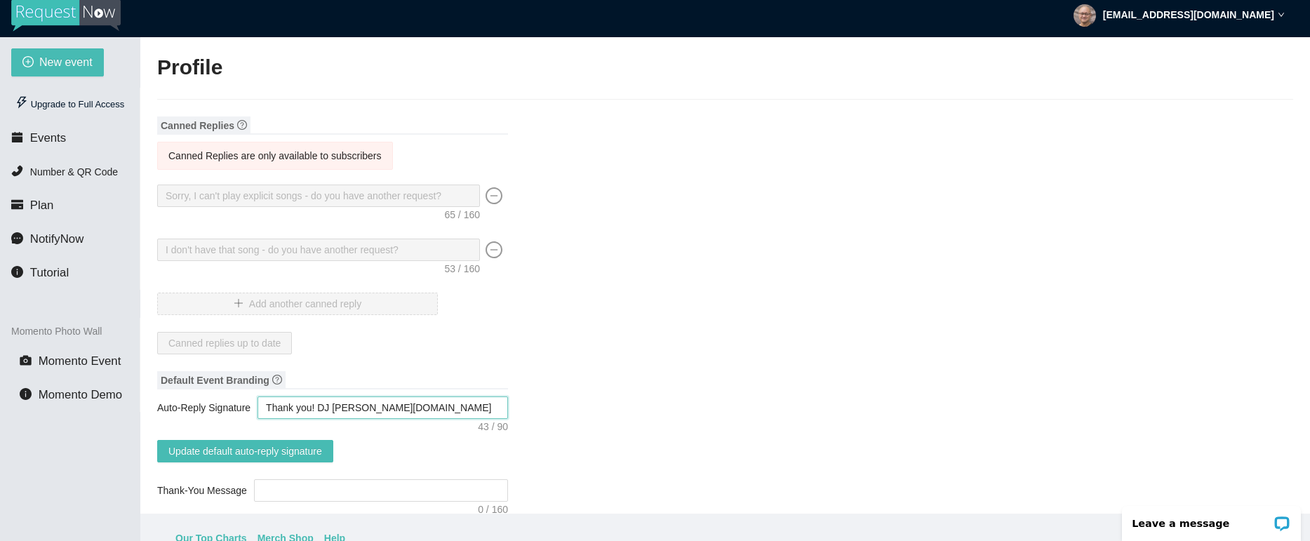
type textarea "Thank you! DJ Mig Pascual www.migpascual.com"
click at [243, 450] on span "Update default auto-reply signature" at bounding box center [245, 450] width 154 height 15
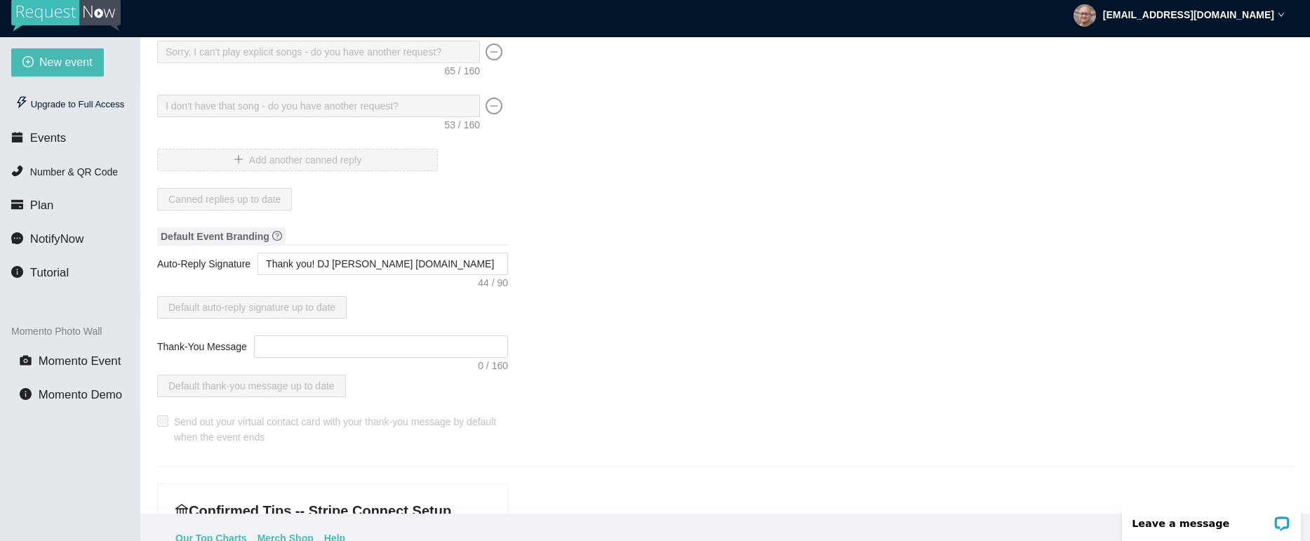
scroll to position [0, 0]
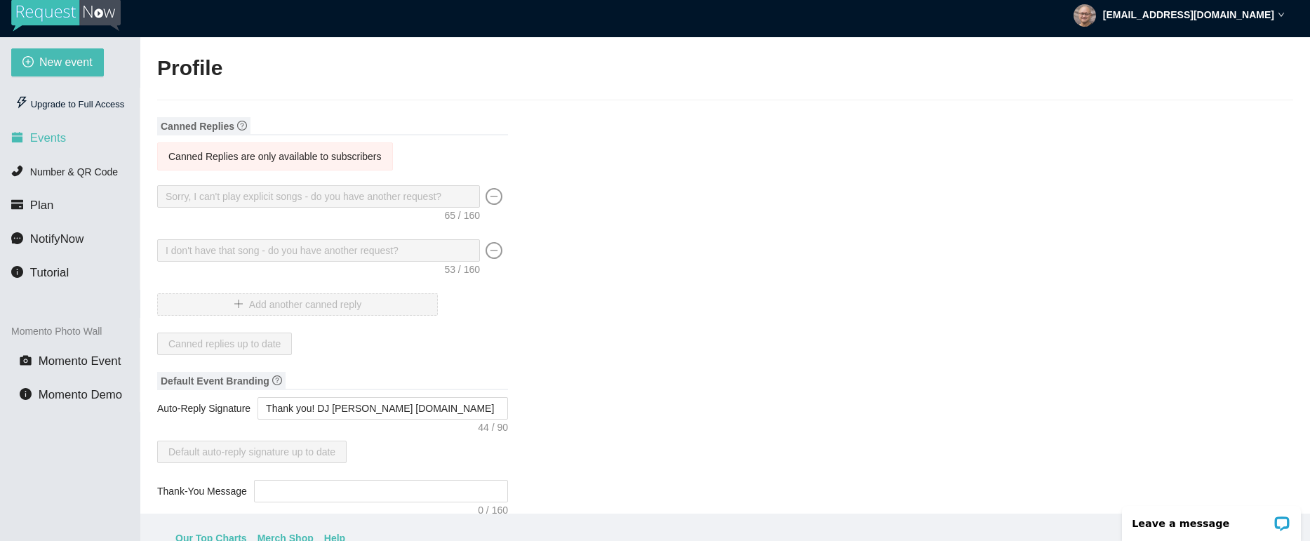
click at [41, 134] on span "Events" at bounding box center [48, 137] width 36 height 13
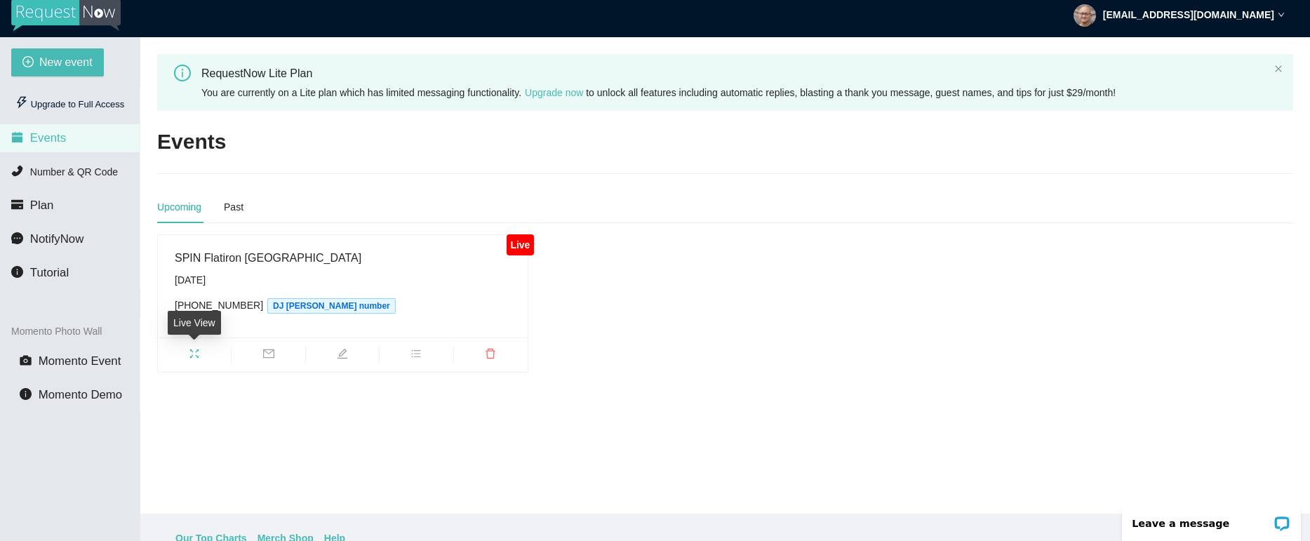
click at [189, 352] on icon "fullscreen" at bounding box center [194, 353] width 11 height 11
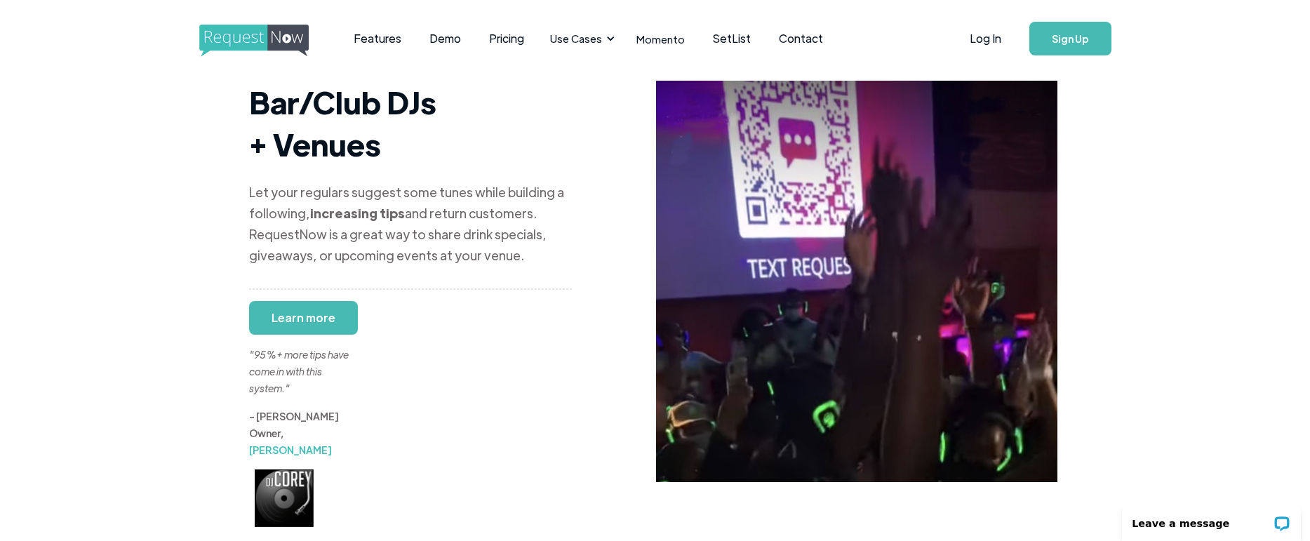
click at [289, 182] on div "Let your regulars suggest some tunes while building a following, increasing tip…" at bounding box center [410, 224] width 323 height 84
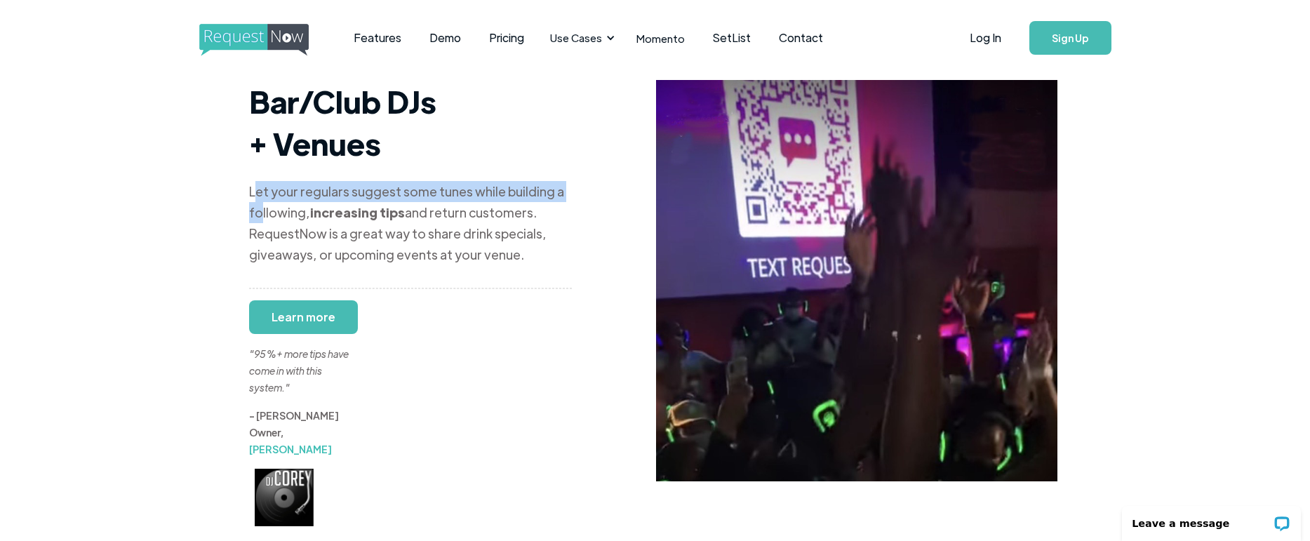
scroll to position [2, 0]
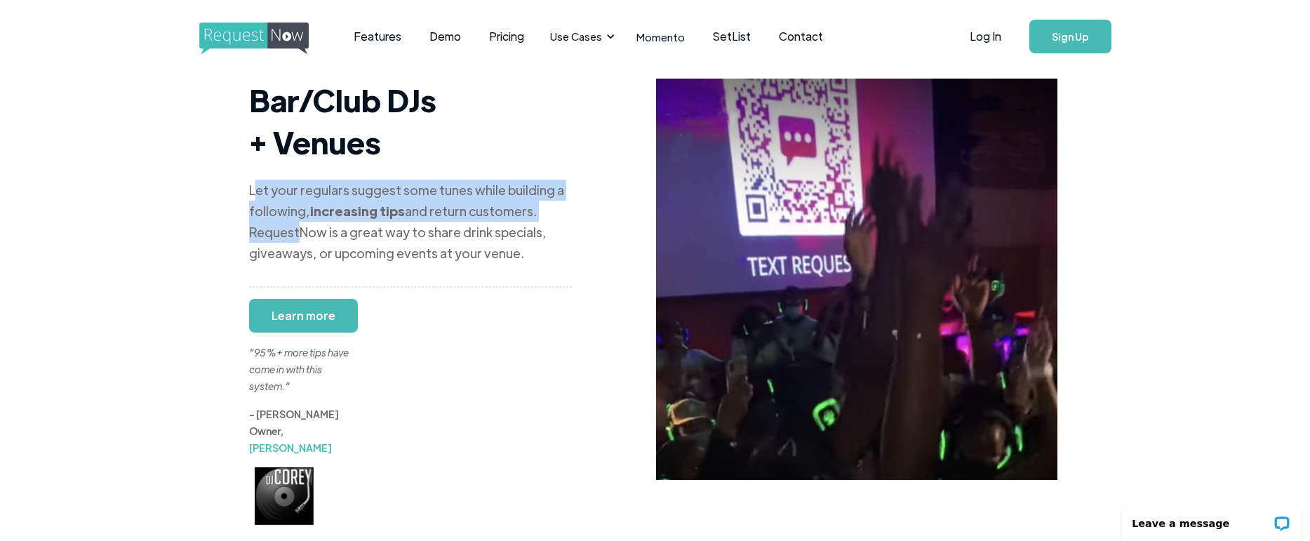
drag, startPoint x: 256, startPoint y: 151, endPoint x: 300, endPoint y: 192, distance: 59.6
click at [300, 192] on div "Let your regulars suggest some tunes while building a following, increasing tip…" at bounding box center [410, 222] width 323 height 84
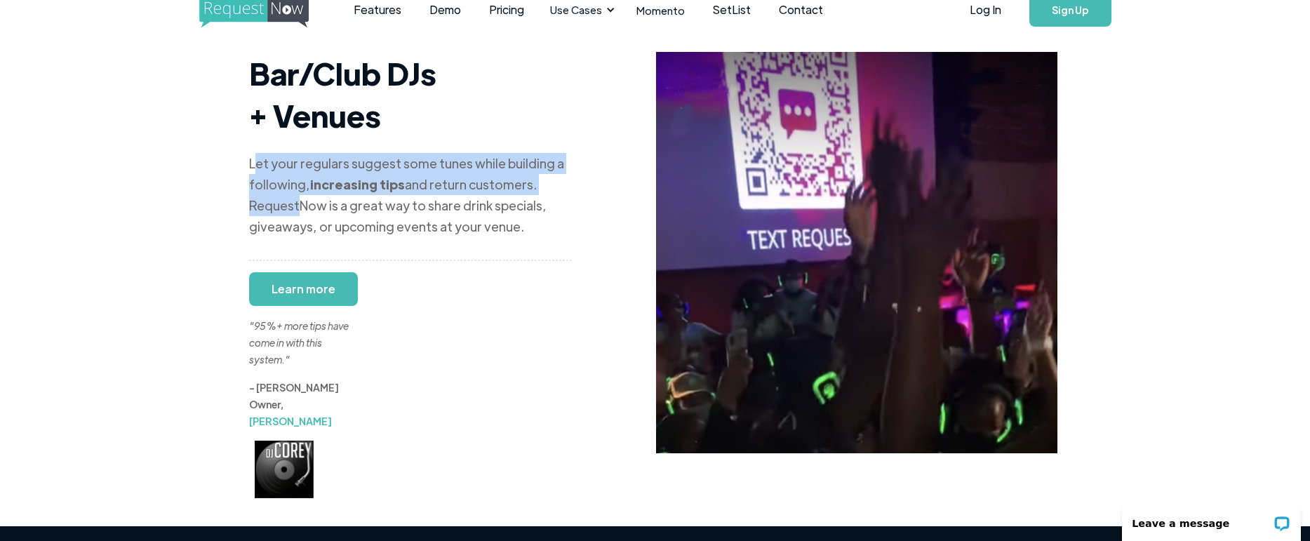
scroll to position [29, 0]
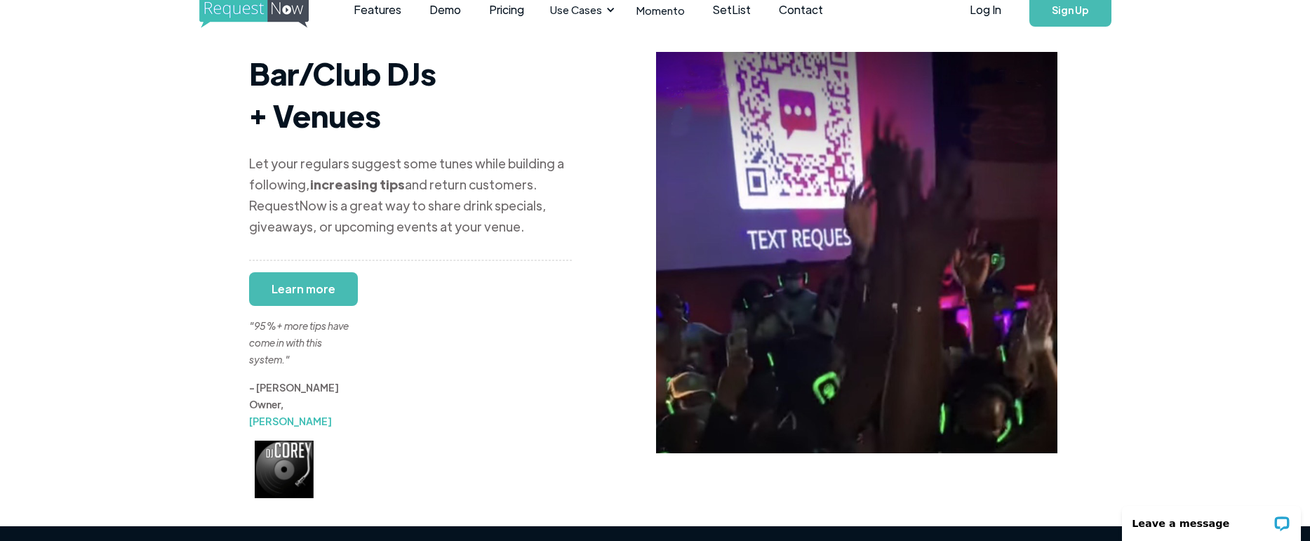
click at [289, 180] on div "Let your regulars suggest some tunes while building a following, increasing tip…" at bounding box center [410, 195] width 323 height 84
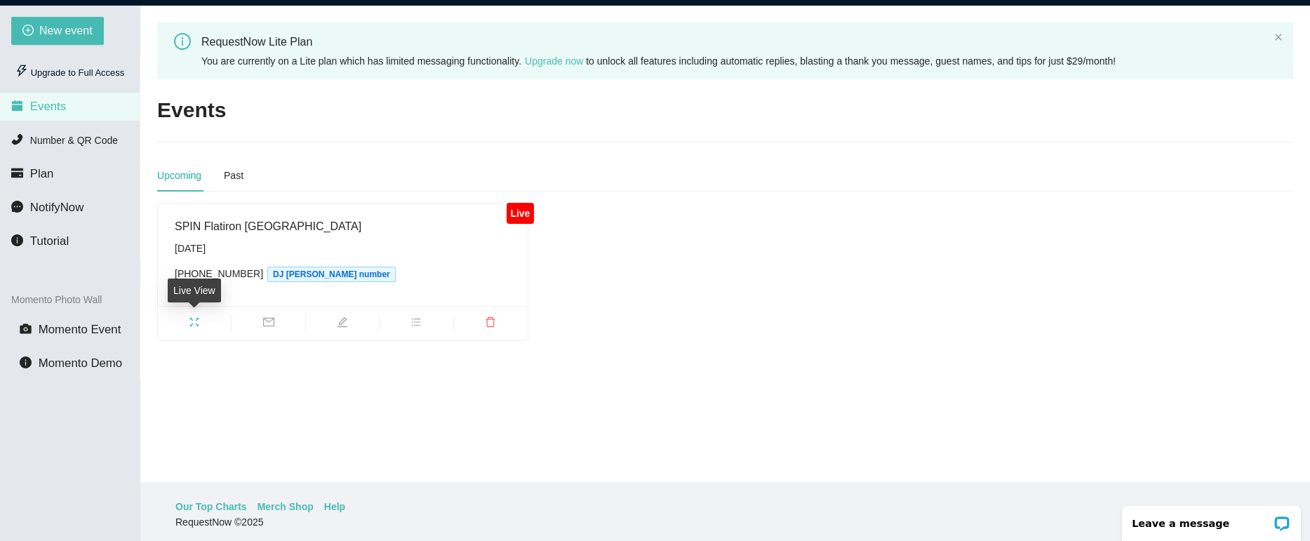
scroll to position [36, 0]
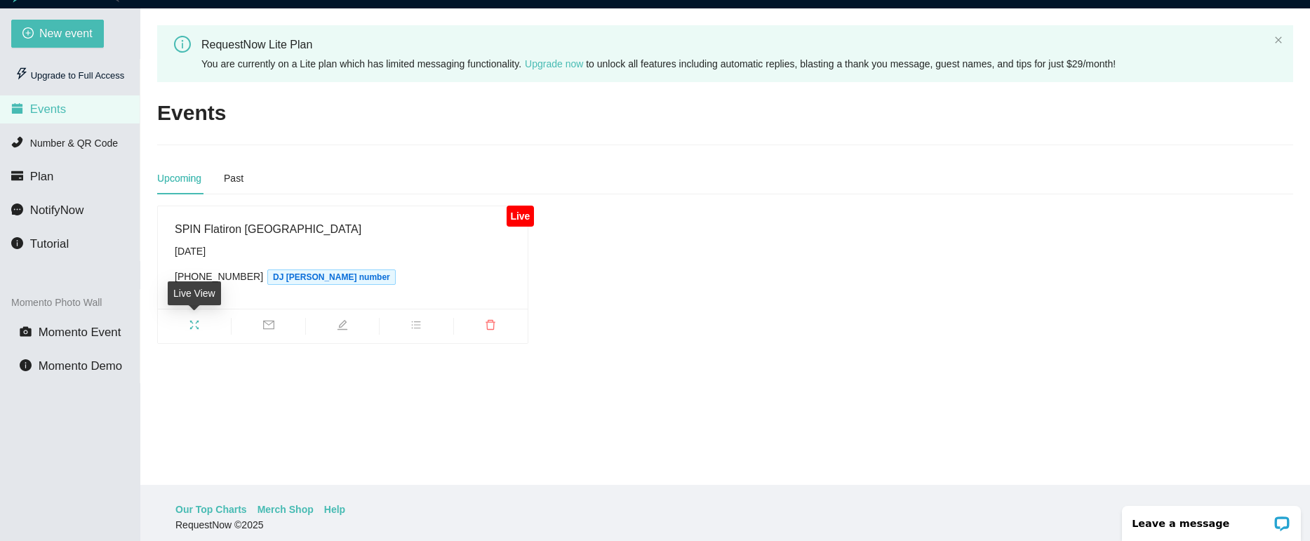
click at [193, 326] on icon "fullscreen" at bounding box center [194, 324] width 11 height 11
